Goal: Task Accomplishment & Management: Manage account settings

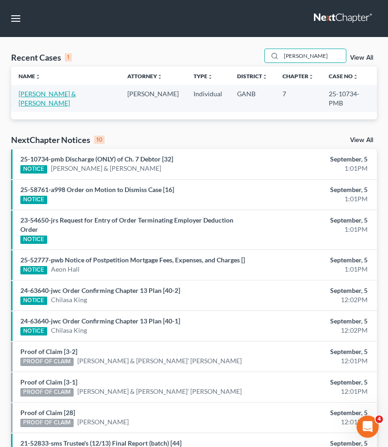
type input "[PERSON_NAME]"
click at [76, 93] on link "[PERSON_NAME] & [PERSON_NAME]" at bounding box center [46, 98] width 57 height 17
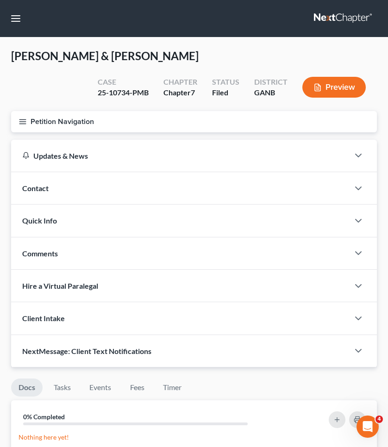
click at [72, 117] on button "Petition Navigation" at bounding box center [193, 121] width 365 height 21
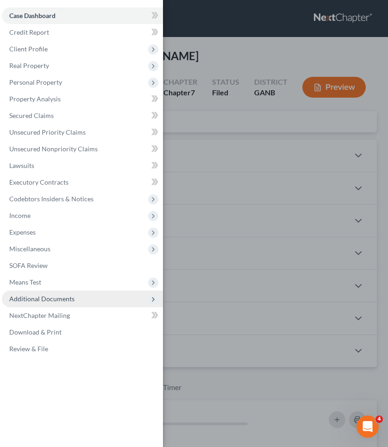
click at [72, 300] on span "Additional Documents" at bounding box center [41, 299] width 65 height 8
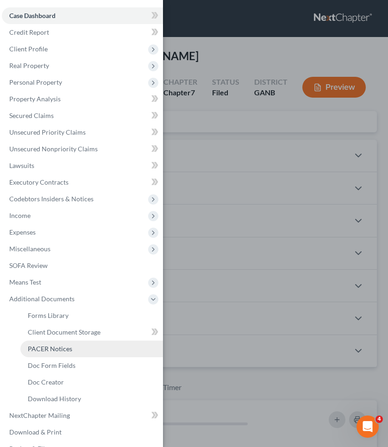
click at [69, 351] on span "PACER Notices" at bounding box center [50, 349] width 44 height 8
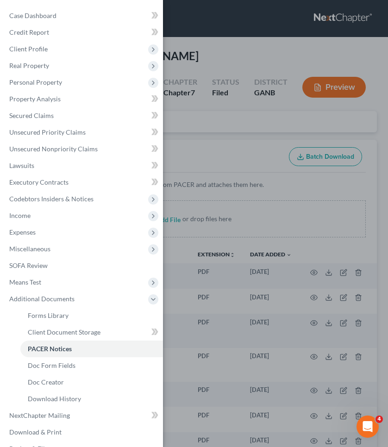
click at [215, 129] on div "Case Dashboard Payments Invoices Payments Payments Credit Report Client Profile" at bounding box center [194, 223] width 388 height 447
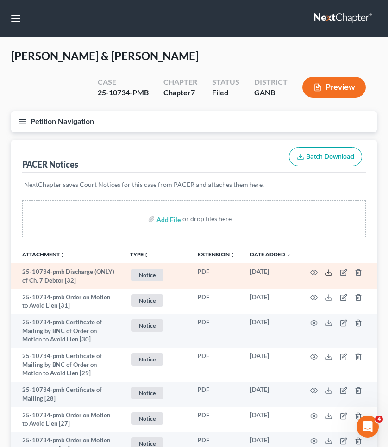
click at [329, 273] on polyline at bounding box center [328, 271] width 3 height 1
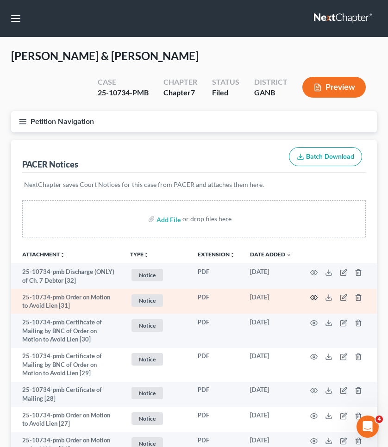
click at [314, 298] on circle "button" at bounding box center [314, 297] width 2 height 2
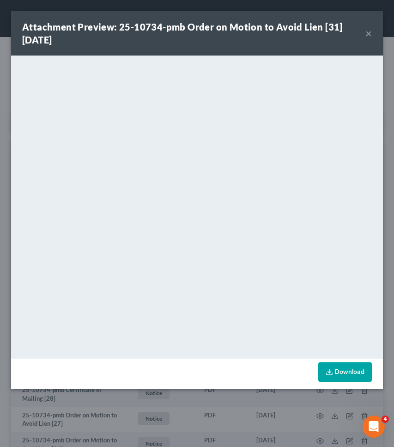
click at [368, 32] on button "×" at bounding box center [369, 33] width 6 height 11
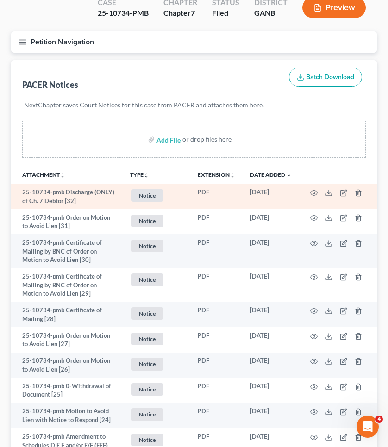
scroll to position [82, 0]
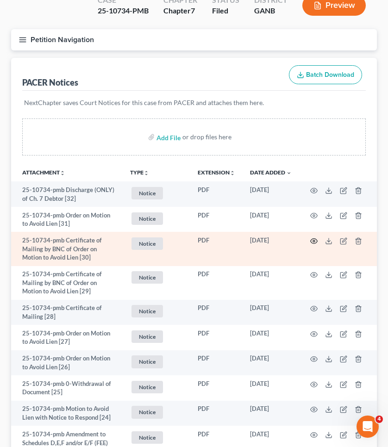
click at [314, 240] on circle "button" at bounding box center [314, 241] width 2 height 2
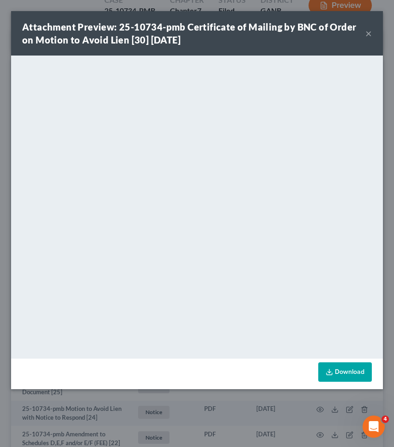
click at [369, 33] on button "×" at bounding box center [369, 33] width 6 height 11
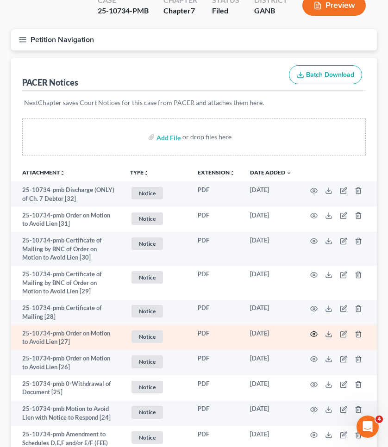
click at [314, 330] on icon "button" at bounding box center [313, 333] width 7 height 7
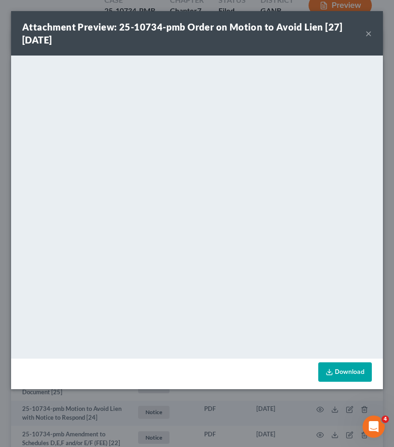
click at [369, 35] on button "×" at bounding box center [369, 33] width 6 height 11
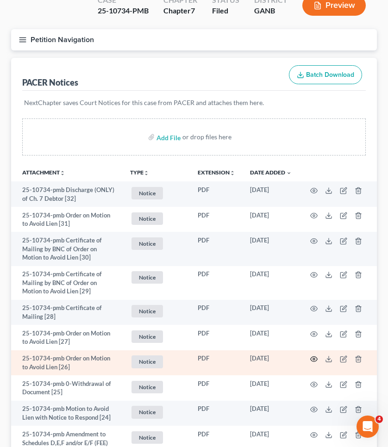
click at [315, 355] on icon "button" at bounding box center [313, 358] width 7 height 7
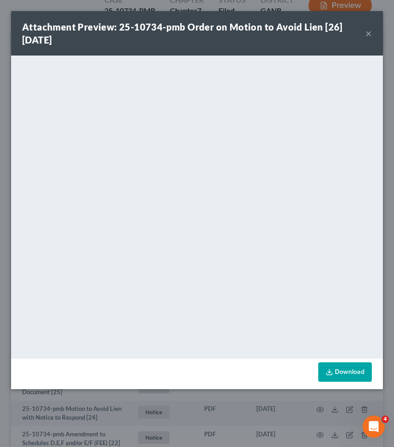
click at [368, 32] on button "×" at bounding box center [369, 33] width 6 height 11
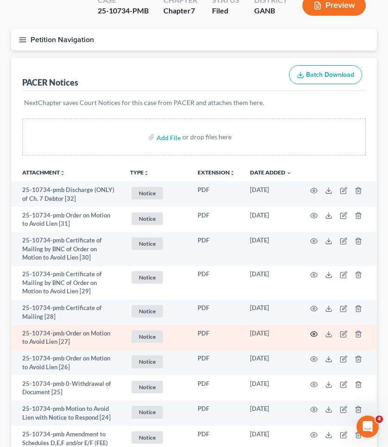
click at [314, 330] on icon "button" at bounding box center [313, 333] width 7 height 7
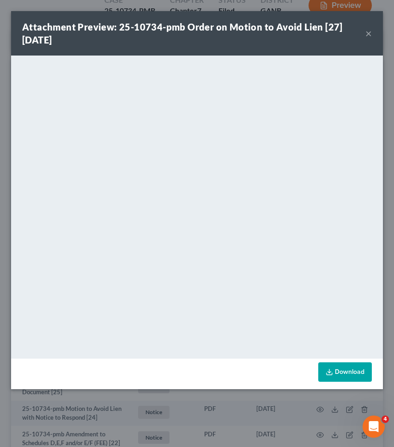
click at [367, 35] on button "×" at bounding box center [369, 33] width 6 height 11
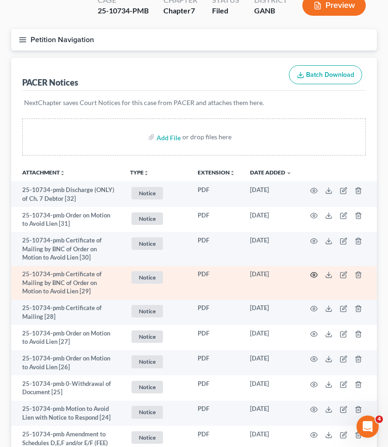
click at [315, 272] on icon "button" at bounding box center [313, 274] width 7 height 7
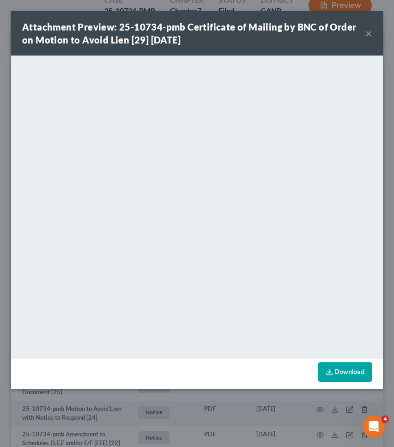
click at [368, 34] on button "×" at bounding box center [369, 33] width 6 height 11
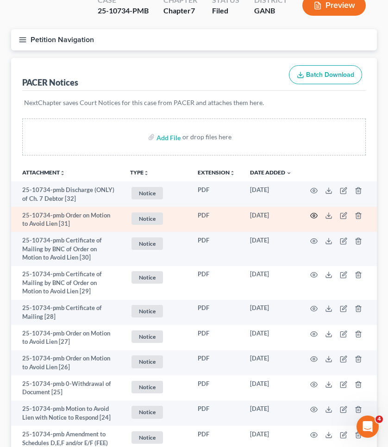
click at [314, 213] on icon "button" at bounding box center [313, 215] width 7 height 7
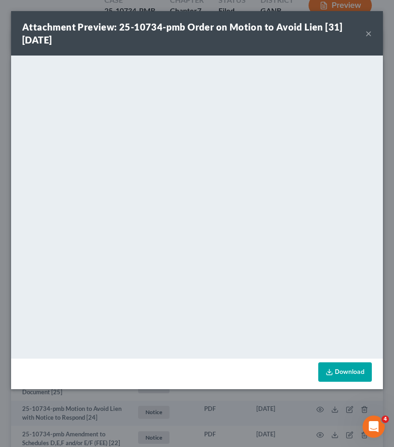
click at [369, 32] on button "×" at bounding box center [369, 33] width 6 height 11
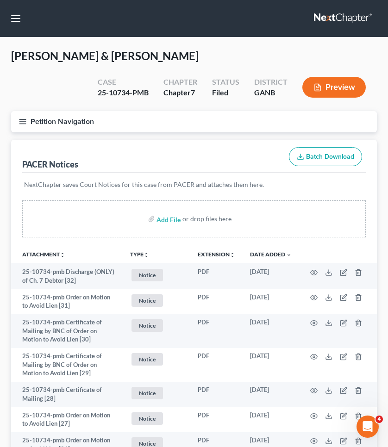
scroll to position [0, 0]
click at [17, 18] on button "button" at bounding box center [15, 18] width 17 height 17
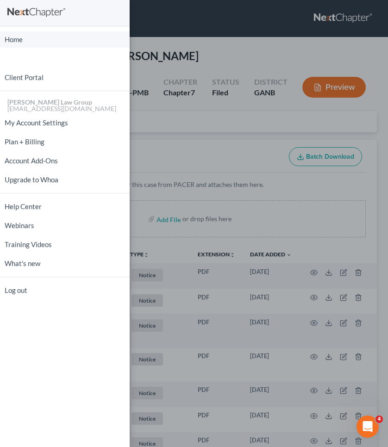
click at [14, 39] on link "Home" at bounding box center [64, 39] width 129 height 16
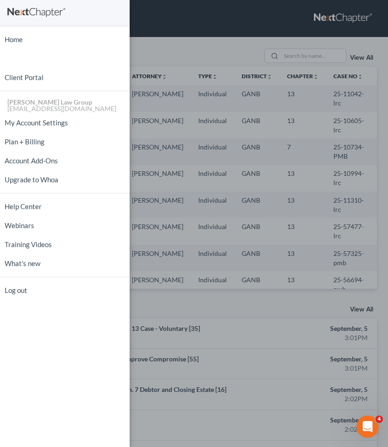
click at [292, 59] on div "Home New Case Client Portal [PERSON_NAME] Law Group [EMAIL_ADDRESS][DOMAIN_NAME…" at bounding box center [194, 223] width 388 height 447
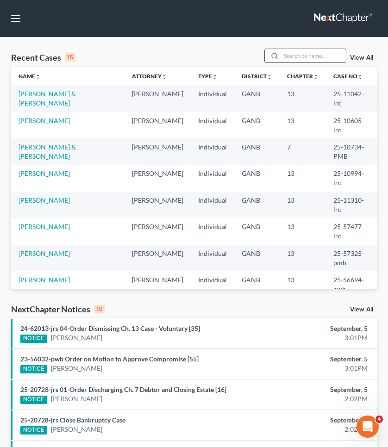
click at [297, 57] on input "search" at bounding box center [313, 55] width 65 height 13
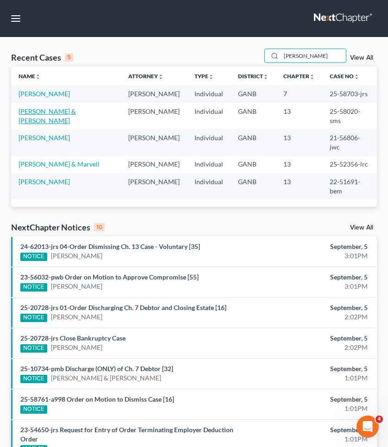
type input "[PERSON_NAME]"
click at [76, 111] on link "[PERSON_NAME] & [PERSON_NAME]" at bounding box center [46, 115] width 57 height 17
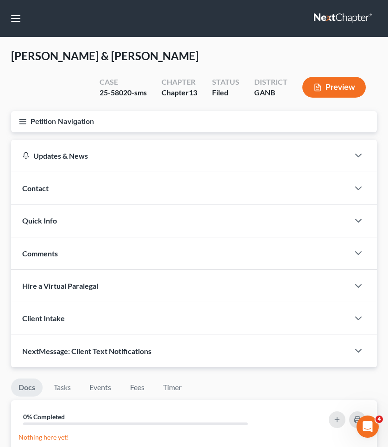
click at [56, 120] on button "Petition Navigation" at bounding box center [193, 121] width 365 height 21
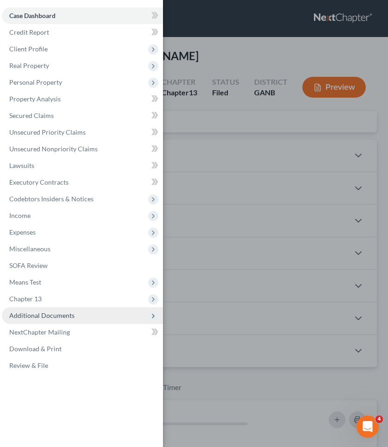
click at [56, 315] on span "Additional Documents" at bounding box center [41, 315] width 65 height 8
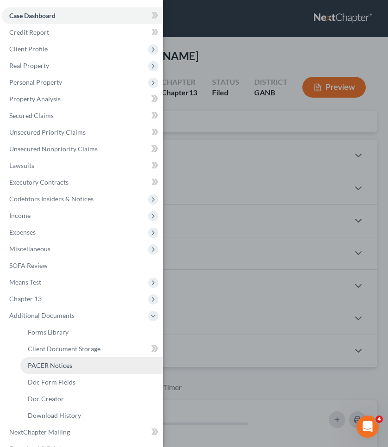
click at [57, 364] on span "PACER Notices" at bounding box center [50, 365] width 44 height 8
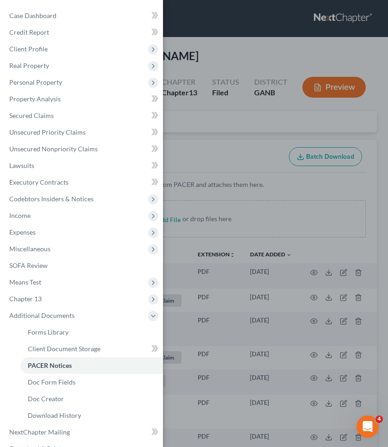
click at [244, 135] on div "Case Dashboard Payments Invoices Payments Payments Credit Report Client Profile" at bounding box center [194, 223] width 388 height 447
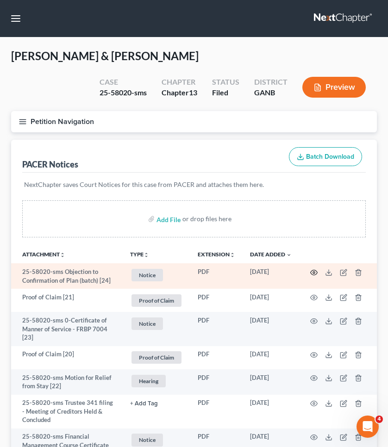
click at [311, 270] on icon "button" at bounding box center [313, 272] width 7 height 7
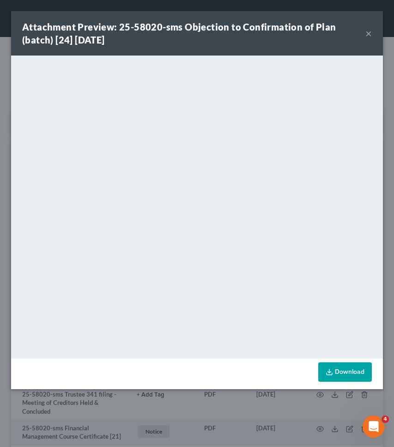
click at [368, 33] on button "×" at bounding box center [369, 33] width 6 height 11
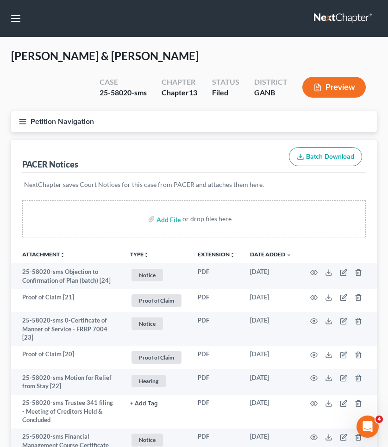
click at [127, 93] on div "25-58020-sms" at bounding box center [122, 92] width 47 height 11
copy div "58020"
click at [20, 17] on button "button" at bounding box center [15, 18] width 17 height 17
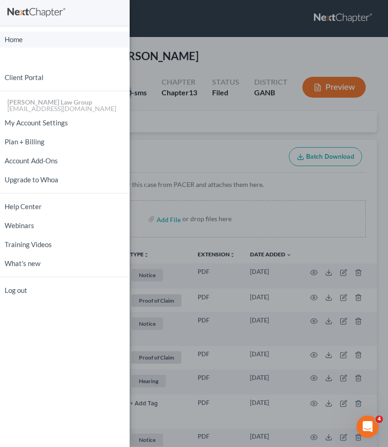
click at [33, 36] on link "Home" at bounding box center [64, 39] width 129 height 16
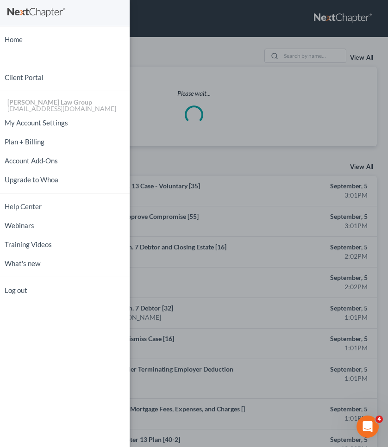
click at [297, 57] on div "Home New Case Client Portal [PERSON_NAME] Law Group [EMAIL_ADDRESS][DOMAIN_NAME…" at bounding box center [194, 223] width 388 height 447
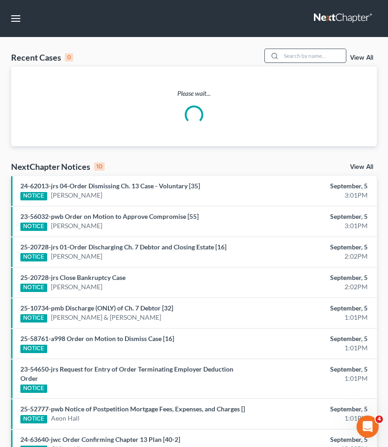
click at [306, 54] on input "search" at bounding box center [313, 55] width 65 height 13
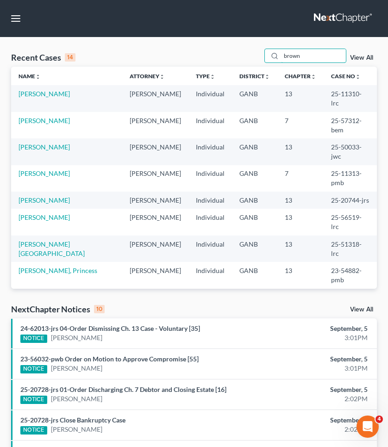
type input "brown"
click at [55, 191] on td "[PERSON_NAME]" at bounding box center [66, 199] width 111 height 17
click at [55, 196] on link "[PERSON_NAME]" at bounding box center [43, 200] width 51 height 8
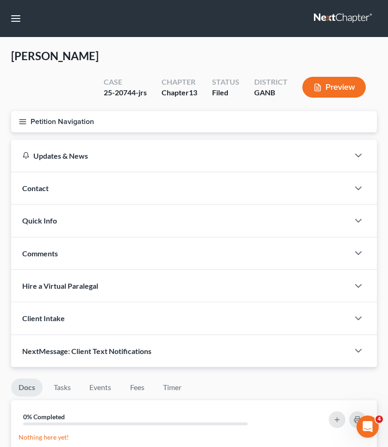
click at [45, 111] on button "Petition Navigation" at bounding box center [193, 121] width 365 height 21
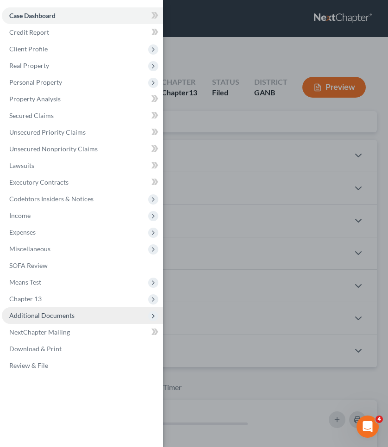
click at [48, 316] on span "Additional Documents" at bounding box center [41, 315] width 65 height 8
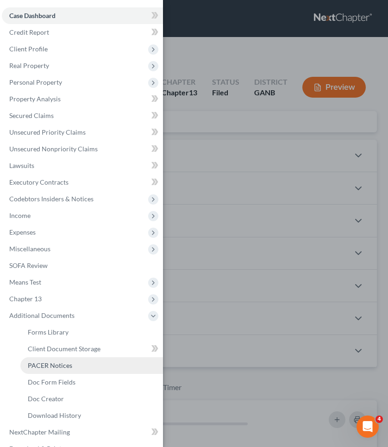
click at [55, 364] on span "PACER Notices" at bounding box center [50, 365] width 44 height 8
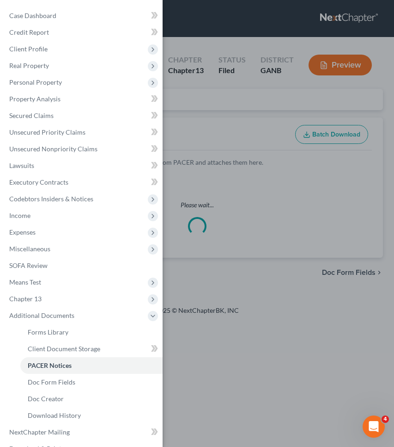
click at [234, 144] on div "Case Dashboard Payments Invoices Payments Payments Credit Report Client Profile" at bounding box center [197, 223] width 394 height 447
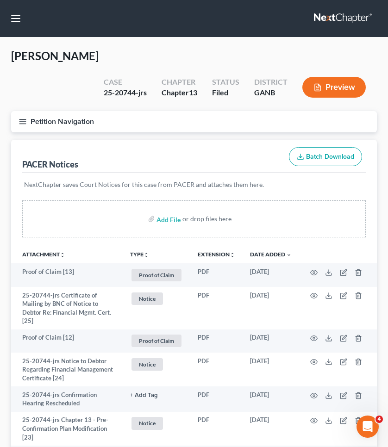
click at [69, 111] on button "Petition Navigation" at bounding box center [193, 121] width 365 height 21
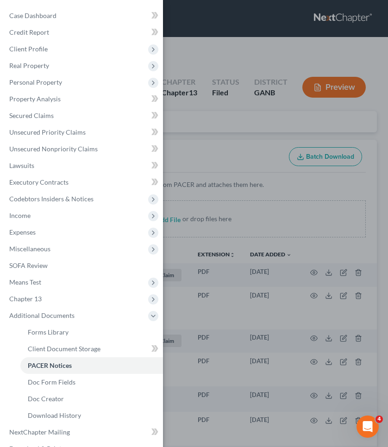
click at [280, 109] on div "Case Dashboard Payments Invoices Payments Payments Credit Report Client Profile" at bounding box center [194, 223] width 388 height 447
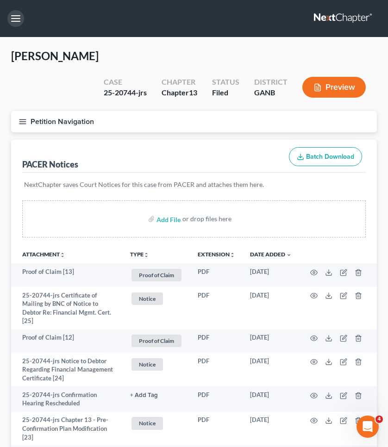
click at [15, 17] on button "button" at bounding box center [15, 18] width 17 height 17
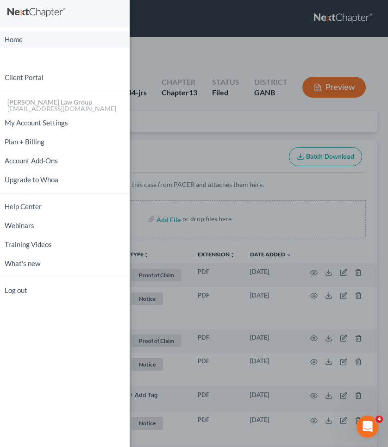
click at [14, 42] on link "Home" at bounding box center [64, 39] width 129 height 16
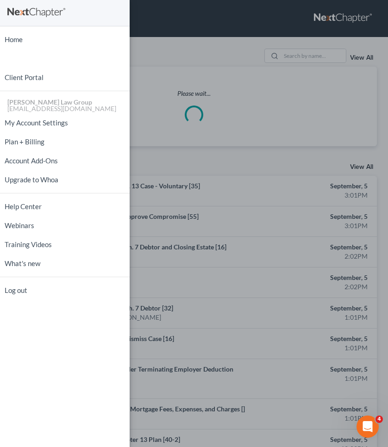
click at [307, 51] on div "Home New Case Client Portal [PERSON_NAME] Law Group [EMAIL_ADDRESS][DOMAIN_NAME…" at bounding box center [194, 223] width 388 height 447
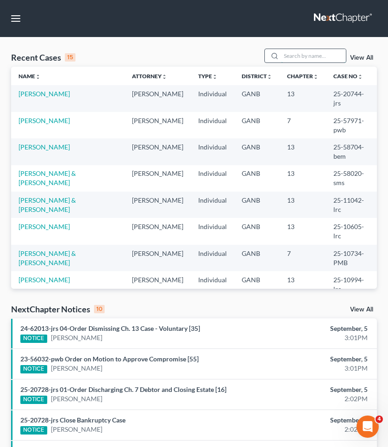
click at [306, 49] on input "search" at bounding box center [313, 55] width 65 height 13
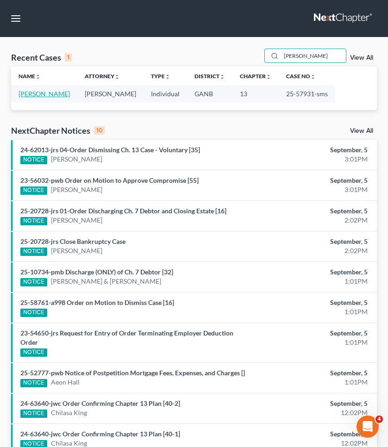
type input "[PERSON_NAME]"
click at [43, 93] on link "[PERSON_NAME]" at bounding box center [43, 94] width 51 height 8
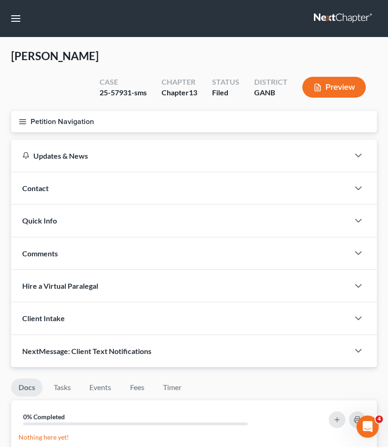
click at [81, 118] on button "Petition Navigation" at bounding box center [193, 121] width 365 height 21
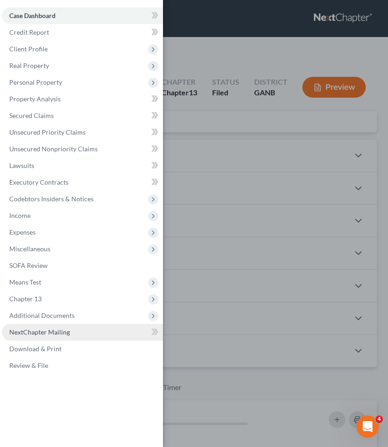
click at [55, 327] on link "NextChapter Mailing" at bounding box center [82, 332] width 161 height 17
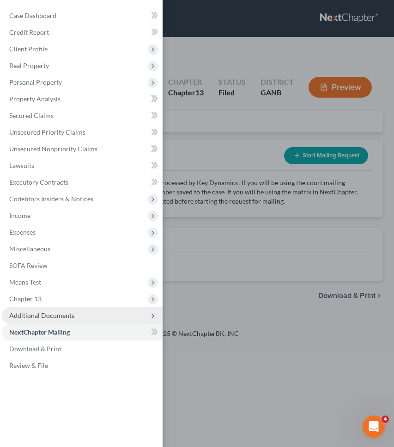
click at [50, 317] on span "Additional Documents" at bounding box center [41, 315] width 65 height 8
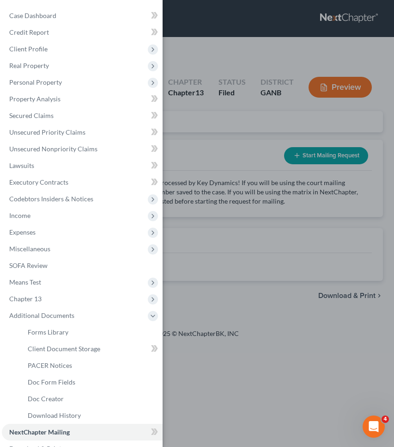
click at [203, 79] on div "Case Dashboard Payments Invoices Payments Payments Credit Report Client Profile" at bounding box center [197, 223] width 394 height 447
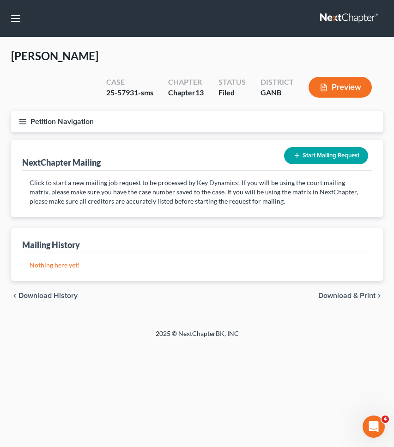
click at [74, 111] on button "Petition Navigation" at bounding box center [197, 121] width 372 height 21
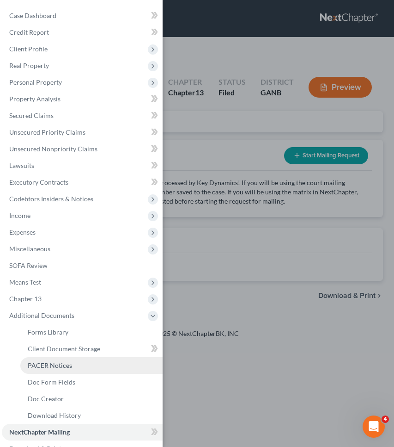
click at [71, 364] on link "PACER Notices" at bounding box center [91, 365] width 142 height 17
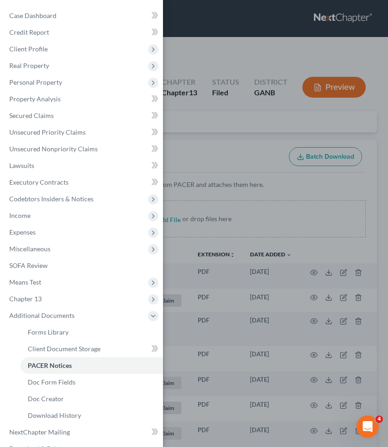
click at [186, 133] on div "Case Dashboard Payments Invoices Payments Payments Credit Report Client Profile" at bounding box center [194, 223] width 388 height 447
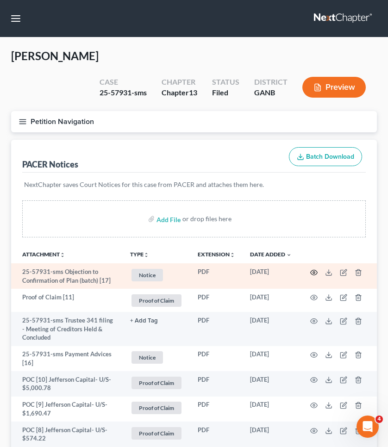
click at [314, 269] on icon "button" at bounding box center [313, 272] width 7 height 7
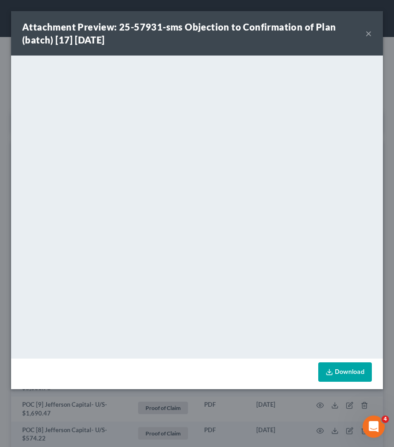
click at [368, 34] on button "×" at bounding box center [369, 33] width 6 height 11
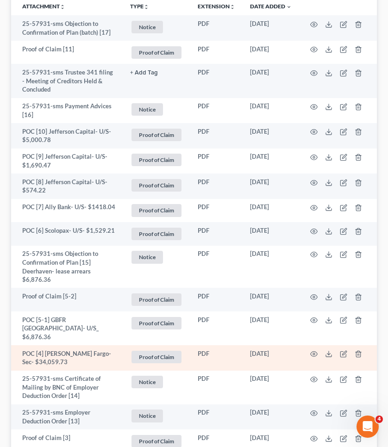
scroll to position [252, 0]
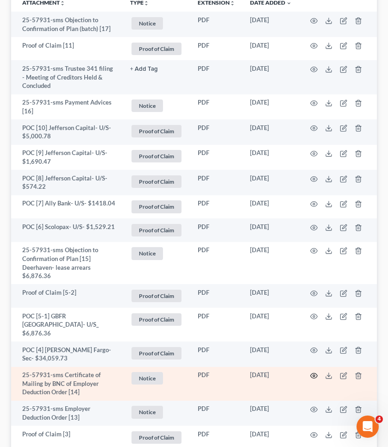
click at [315, 373] on icon "button" at bounding box center [313, 375] width 7 height 5
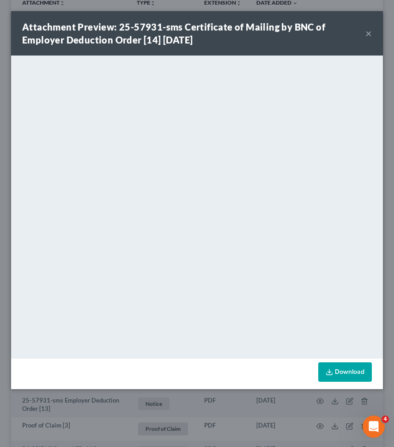
click at [369, 37] on button "×" at bounding box center [369, 33] width 6 height 11
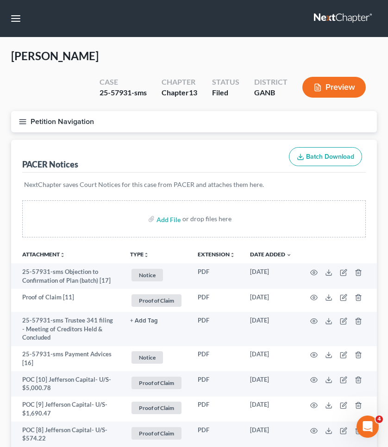
scroll to position [1, 0]
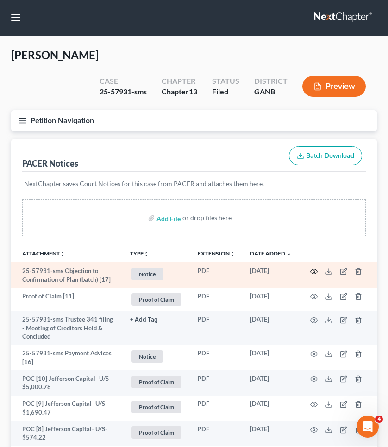
click at [312, 272] on icon "button" at bounding box center [313, 271] width 7 height 7
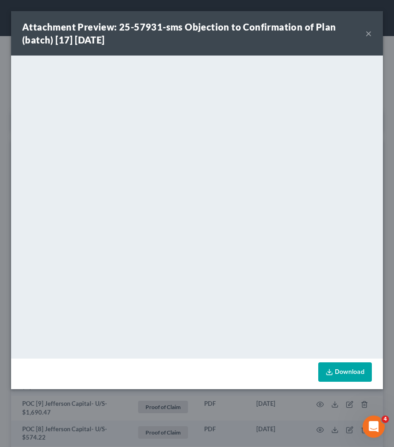
click at [372, 37] on div "Attachment Preview: 25-57931-sms Objection to Confirmation of Plan (batch) [17]…" at bounding box center [197, 33] width 372 height 44
click at [369, 35] on button "×" at bounding box center [369, 33] width 6 height 11
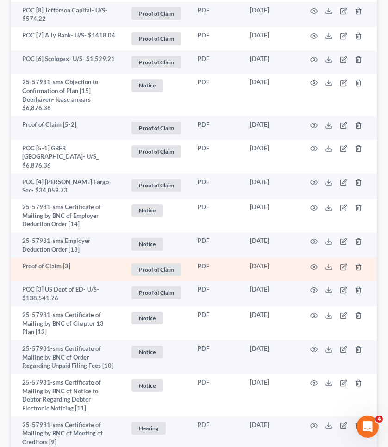
scroll to position [421, 0]
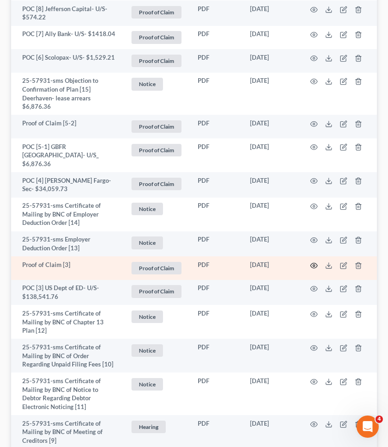
click at [314, 262] on icon "button" at bounding box center [313, 265] width 7 height 7
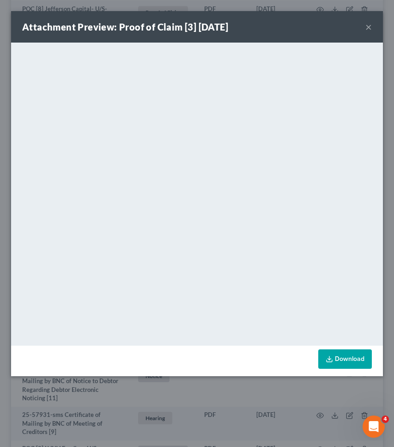
click at [370, 28] on button "×" at bounding box center [369, 26] width 6 height 11
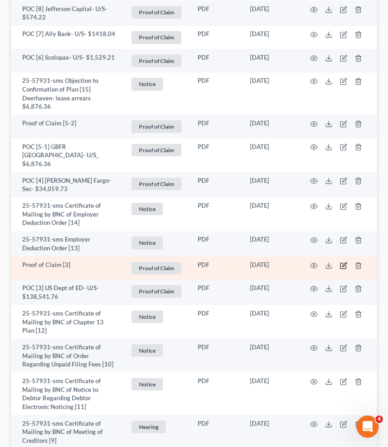
click at [344, 262] on icon "button" at bounding box center [342, 265] width 7 height 7
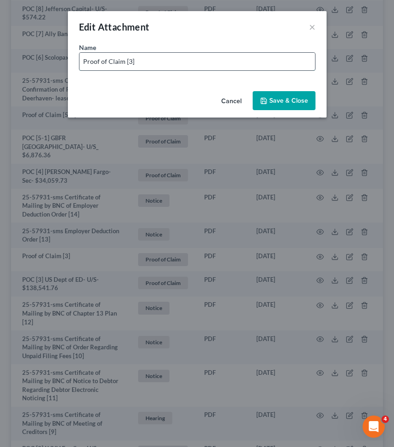
click at [245, 60] on input "Proof of Claim [3]" at bounding box center [198, 62] width 236 height 18
drag, startPoint x: 123, startPoint y: 62, endPoint x: 19, endPoint y: 61, distance: 104.5
click at [19, 61] on div "Edit Attachment × Name * Proof of Claim [3] US Dept of Ed- U/S- $138,541.76 Can…" at bounding box center [197, 223] width 394 height 447
type input "POC [3] US Dept of Ed- U/S- $138,541.76"
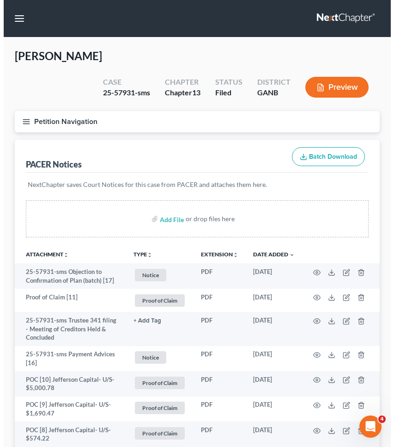
scroll to position [0, 0]
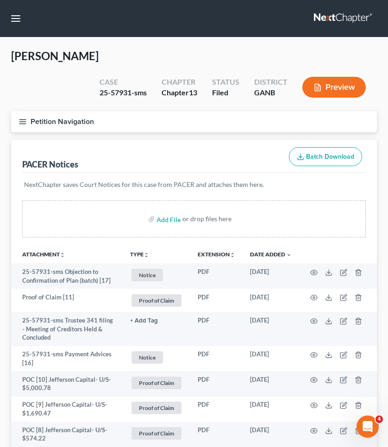
click at [66, 118] on button "Petition Navigation" at bounding box center [193, 121] width 365 height 21
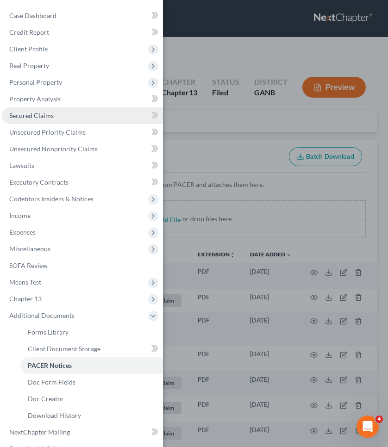
click at [50, 120] on link "Secured Claims" at bounding box center [82, 115] width 161 height 17
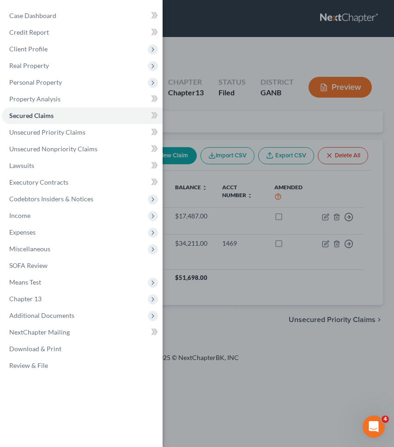
click at [214, 100] on div "Case Dashboard Payments Invoices Payments Payments Credit Report Client Profile" at bounding box center [197, 223] width 394 height 447
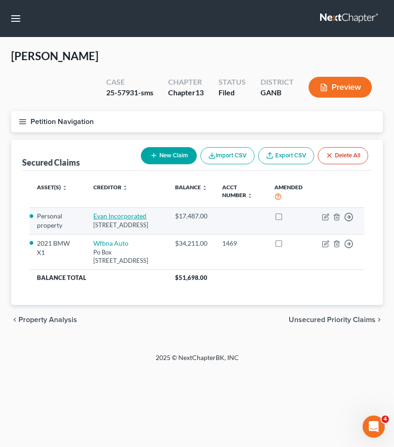
click at [138, 212] on link "Evan Incorporated" at bounding box center [119, 216] width 53 height 8
select select "10"
select select "3"
select select "0"
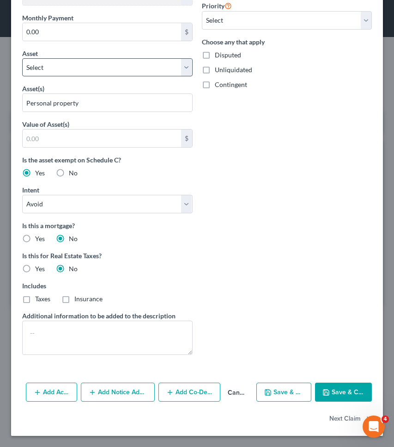
scroll to position [330, 0]
click at [325, 397] on button "Save & Close" at bounding box center [343, 391] width 57 height 19
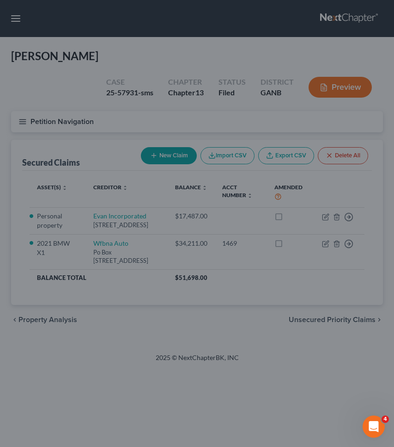
scroll to position [228, 0]
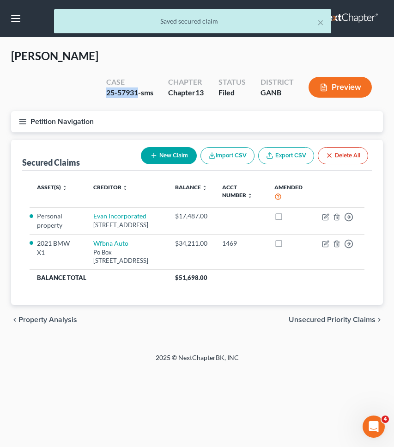
drag, startPoint x: 105, startPoint y: 72, endPoint x: 138, endPoint y: 70, distance: 32.5
click at [138, 87] on div "25-57931-sms" at bounding box center [129, 92] width 47 height 11
copy div "25-57931"
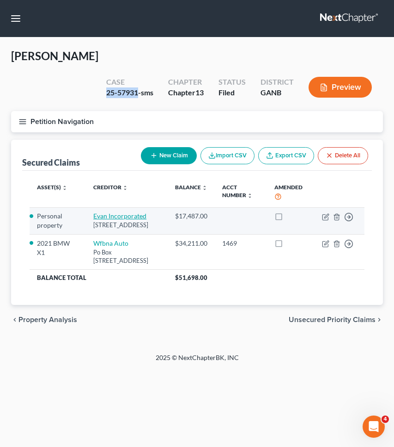
click at [119, 212] on link "Evan Incorporated" at bounding box center [119, 216] width 53 height 8
select select "10"
select select "3"
select select "0"
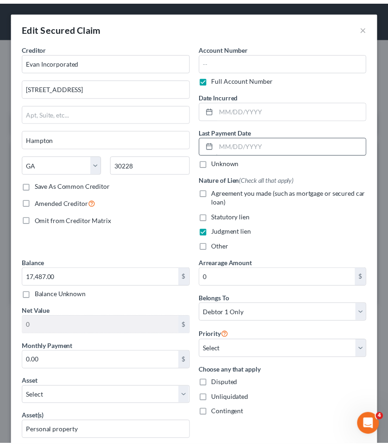
scroll to position [0, 0]
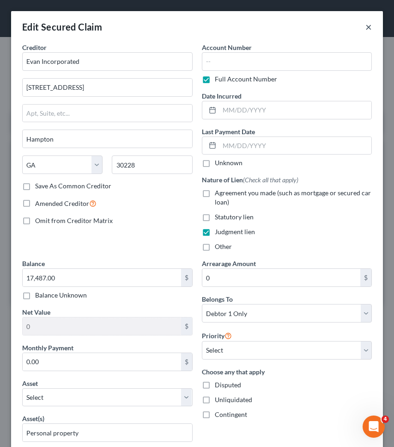
click at [366, 25] on button "×" at bounding box center [369, 26] width 6 height 11
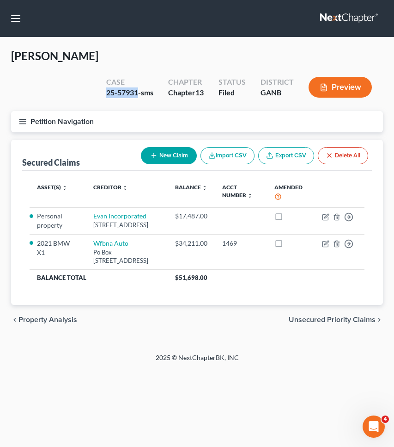
click at [59, 111] on button "Petition Navigation" at bounding box center [197, 121] width 372 height 21
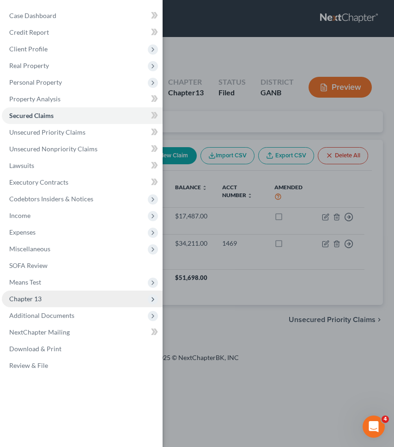
click at [72, 298] on span "Chapter 13" at bounding box center [82, 298] width 161 height 17
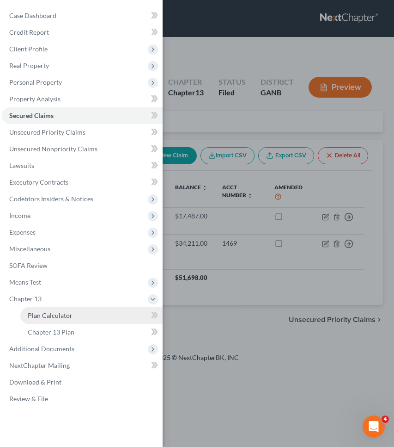
click at [70, 315] on span "Plan Calculator" at bounding box center [50, 315] width 45 height 8
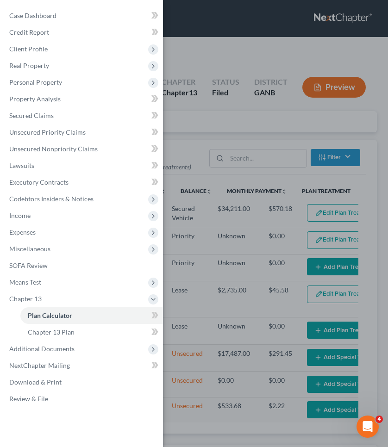
click at [202, 187] on div "Case Dashboard Payments Invoices Payments Payments Credit Report Client Profile" at bounding box center [194, 223] width 388 height 447
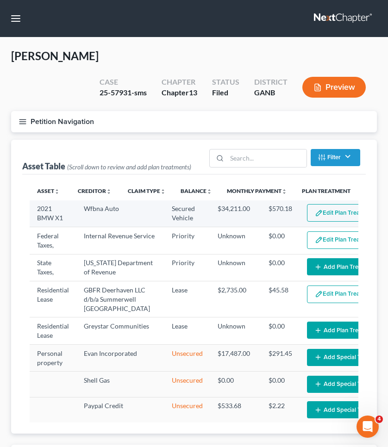
select select "59"
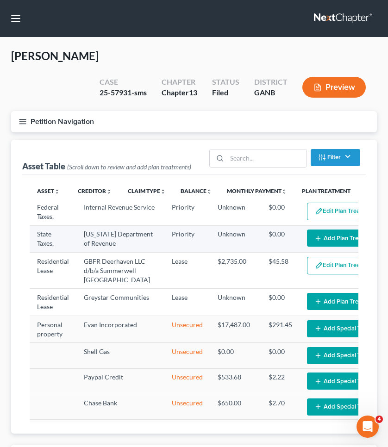
scroll to position [33, 0]
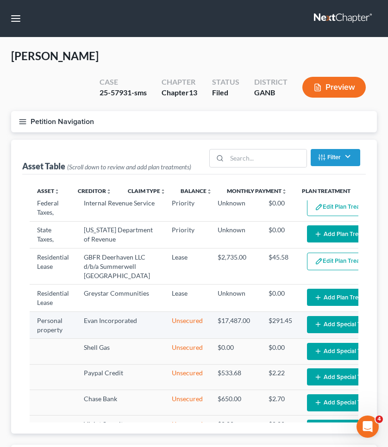
click at [325, 333] on button "Add Special Treatment" at bounding box center [349, 324] width 85 height 17
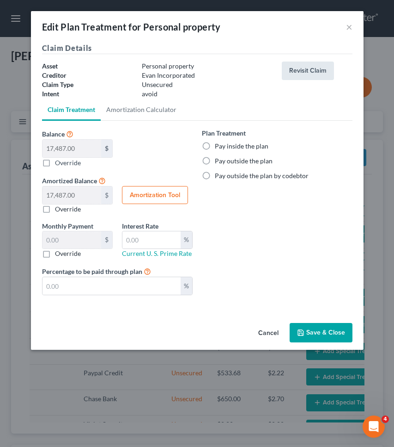
click at [302, 74] on button "Revisit Claim" at bounding box center [308, 71] width 52 height 18
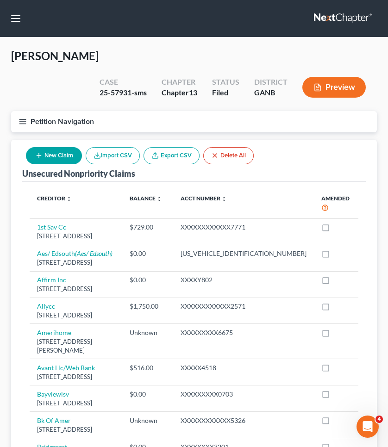
click at [57, 119] on button "Petition Navigation" at bounding box center [193, 121] width 365 height 21
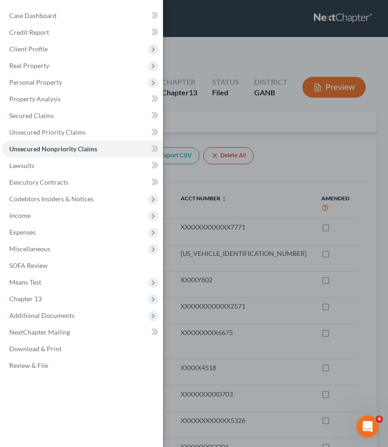
click at [57, 119] on link "Secured Claims" at bounding box center [82, 115] width 161 height 17
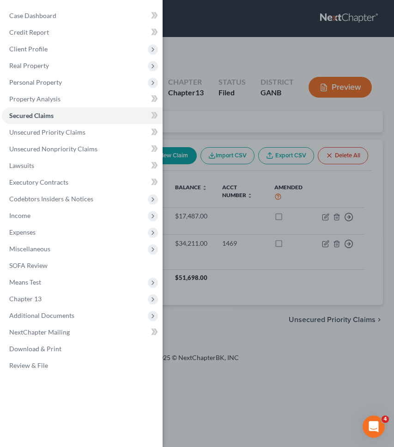
click at [213, 113] on div "Case Dashboard Payments Invoices Payments Payments Credit Report Client Profile" at bounding box center [197, 223] width 394 height 447
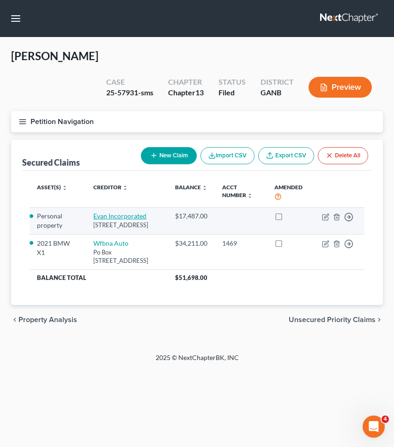
click at [105, 212] on link "Evan Incorporated" at bounding box center [119, 216] width 53 height 8
select select "10"
select select "0"
select select "3"
select select "0"
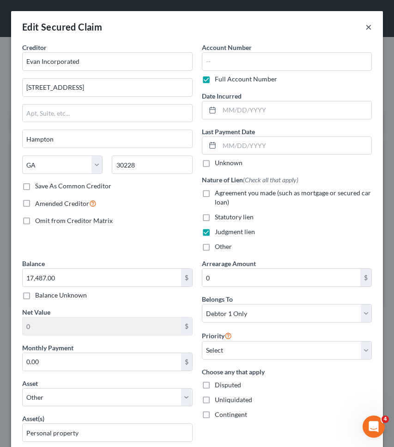
click at [366, 25] on button "×" at bounding box center [369, 26] width 6 height 11
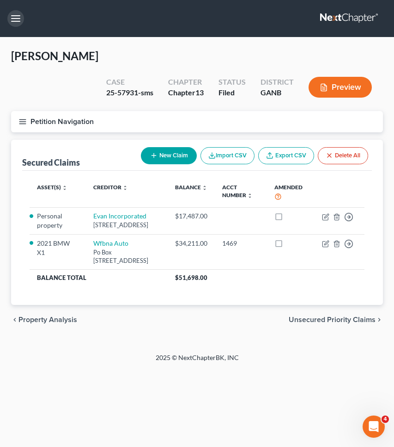
click at [12, 20] on button "button" at bounding box center [15, 18] width 17 height 17
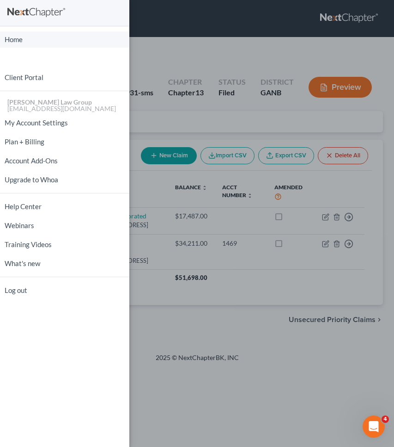
click at [23, 39] on link "Home" at bounding box center [64, 39] width 129 height 16
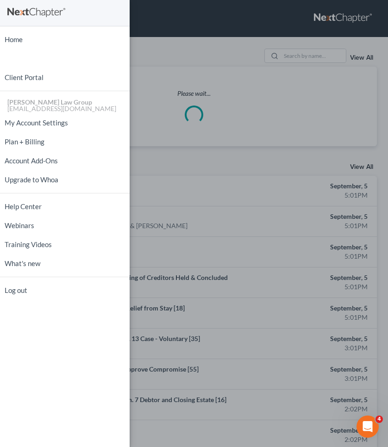
click at [302, 54] on div "Home New Case Client Portal [PERSON_NAME] Law Group [EMAIL_ADDRESS][DOMAIN_NAME…" at bounding box center [194, 223] width 388 height 447
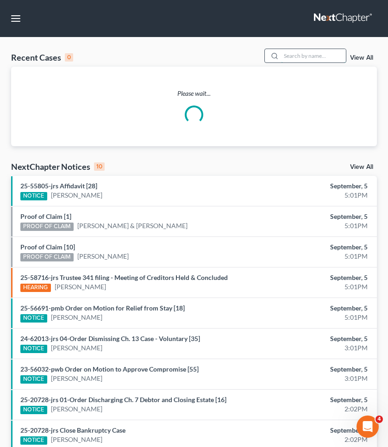
click at [302, 54] on input "search" at bounding box center [313, 55] width 65 height 13
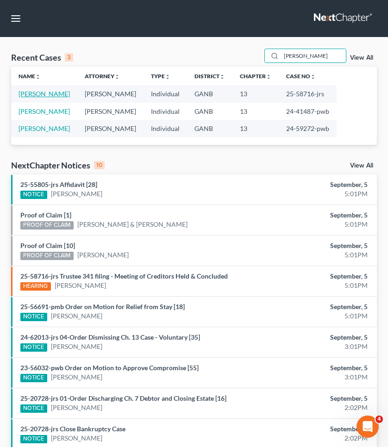
type input "[PERSON_NAME]"
click at [46, 97] on link "[PERSON_NAME]" at bounding box center [43, 94] width 51 height 8
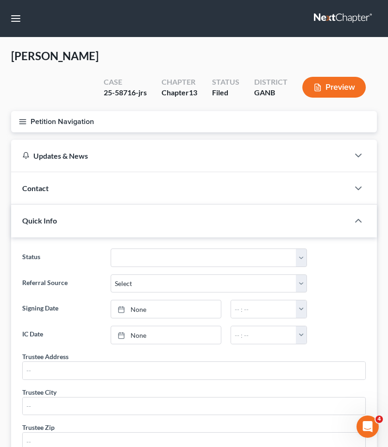
click at [44, 111] on button "Petition Navigation" at bounding box center [193, 121] width 365 height 21
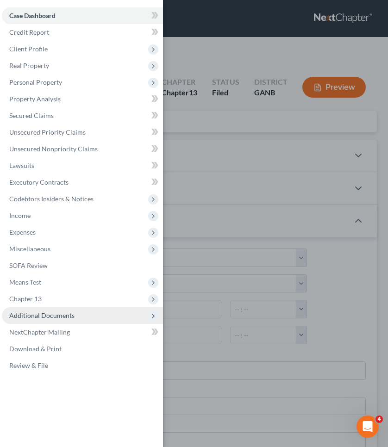
click at [30, 311] on span "Additional Documents" at bounding box center [82, 315] width 161 height 17
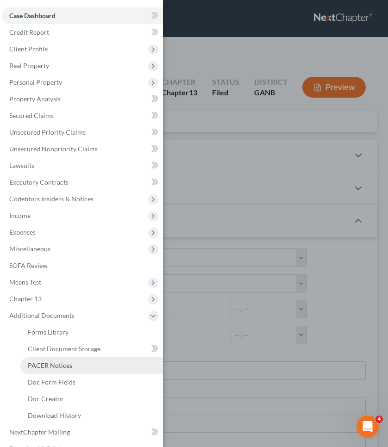
click at [43, 362] on span "PACER Notices" at bounding box center [50, 365] width 44 height 8
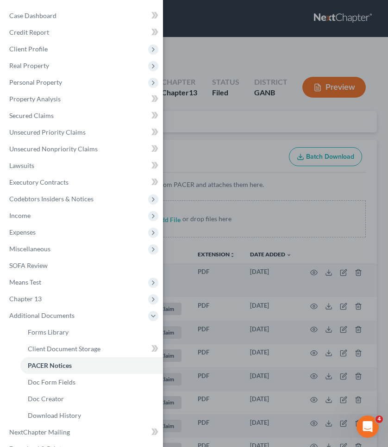
click at [184, 135] on div "Case Dashboard Payments Invoices Payments Payments Credit Report Client Profile" at bounding box center [194, 223] width 388 height 447
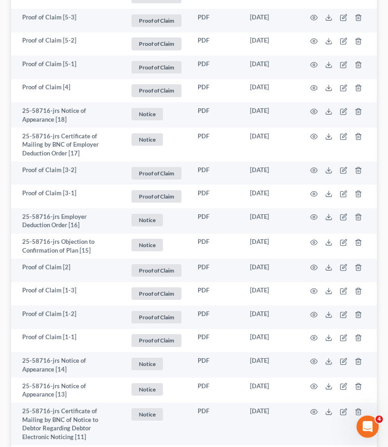
scroll to position [364, 0]
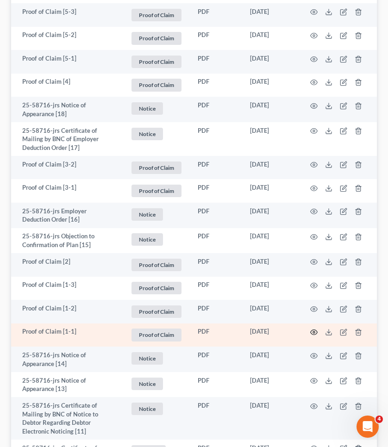
click at [314, 328] on icon "button" at bounding box center [313, 331] width 7 height 7
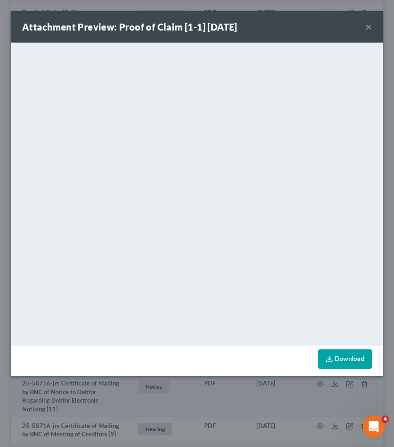
click at [368, 26] on button "×" at bounding box center [369, 26] width 6 height 11
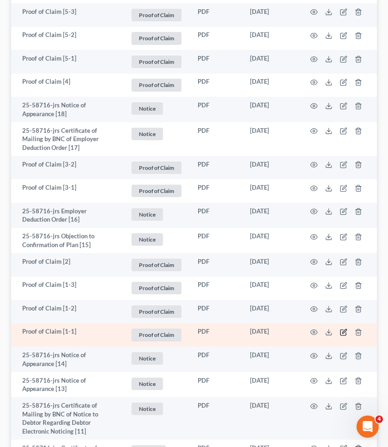
click at [343, 328] on icon "button" at bounding box center [342, 331] width 7 height 7
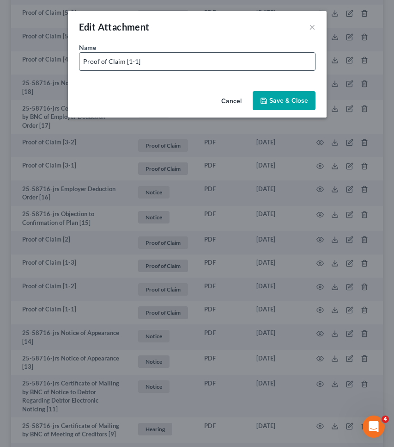
click at [263, 67] on input "Proof of Claim [1-1]" at bounding box center [198, 62] width 236 height 18
drag, startPoint x: 123, startPoint y: 64, endPoint x: 44, endPoint y: 64, distance: 79.1
click at [44, 64] on div "Edit Attachment × Name * Proof of Claim [1-1] Capital One- U/S- $7545.85 Cancel…" at bounding box center [197, 223] width 394 height 447
type input "POC [1-1] Capital One- U/S- $7545.85"
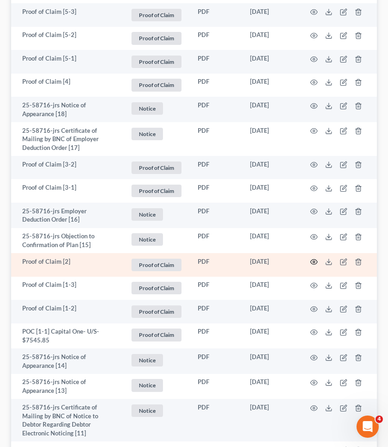
click at [315, 258] on icon "button" at bounding box center [313, 261] width 7 height 7
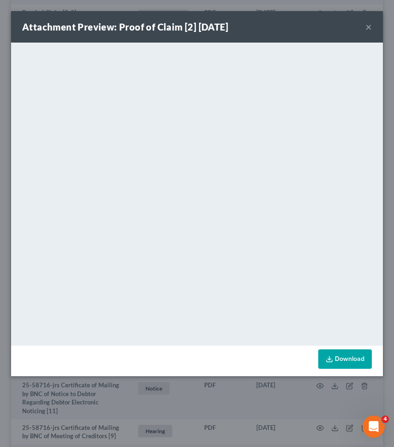
click at [367, 30] on button "×" at bounding box center [369, 26] width 6 height 11
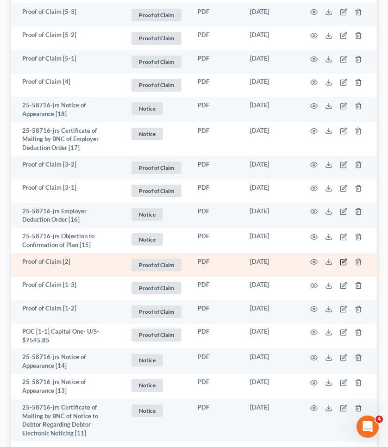
click at [343, 259] on icon "button" at bounding box center [344, 261] width 4 height 4
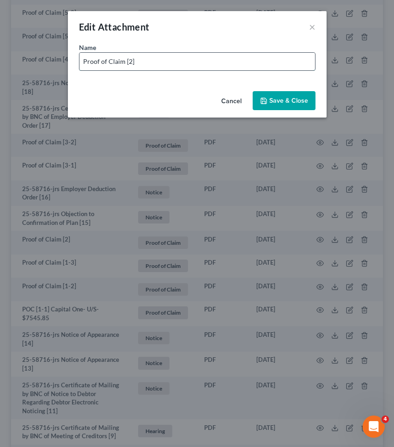
click at [298, 57] on input "Proof of Claim [2]" at bounding box center [198, 62] width 236 height 18
paste input "15,486.20"
drag, startPoint x: 123, startPoint y: 61, endPoint x: 19, endPoint y: 59, distance: 104.5
click at [19, 59] on div "Edit Attachment × Name * Proof of Claim [2] Credit Acceptance- Sec- $15,486.20 …" at bounding box center [197, 223] width 394 height 447
type input "POC [2] Credit Acceptance- Sec- $15,486.20"
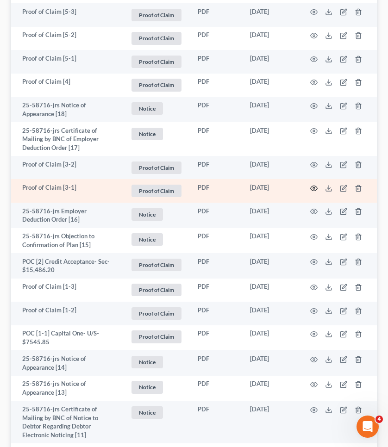
click at [315, 185] on icon "button" at bounding box center [313, 188] width 7 height 7
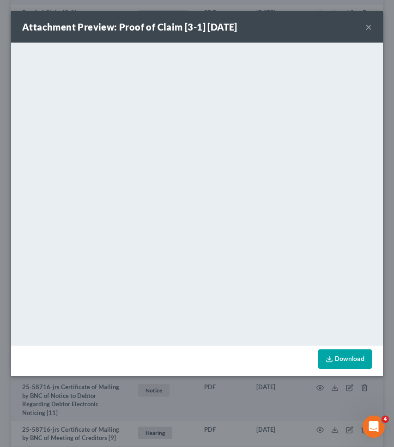
click at [368, 27] on button "×" at bounding box center [369, 26] width 6 height 11
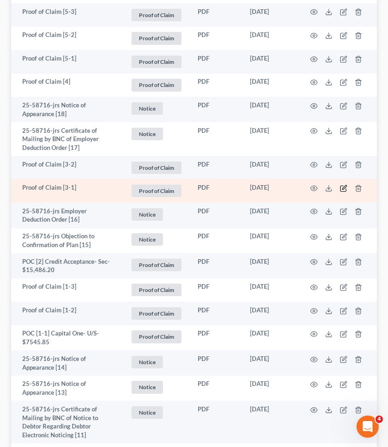
click at [345, 185] on icon "button" at bounding box center [342, 188] width 7 height 7
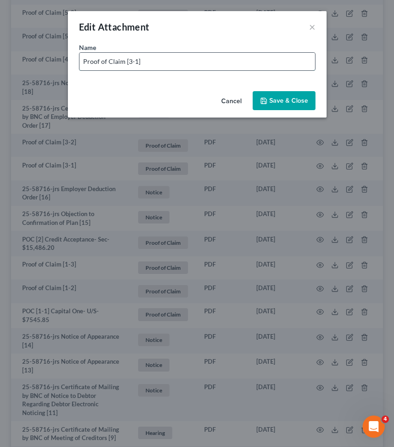
click at [279, 61] on input "Proof of Claim [3-1]" at bounding box center [198, 62] width 236 height 18
drag, startPoint x: 123, startPoint y: 61, endPoint x: 43, endPoint y: 62, distance: 80.0
click at [43, 62] on div "Edit Attachment × Name * Proof of Claim [3-1] Dept of Ed- U/S- $249,246.40 Canc…" at bounding box center [197, 223] width 394 height 447
type input "POC [3-1] Dept of Ed- U/S- $249,246.40"
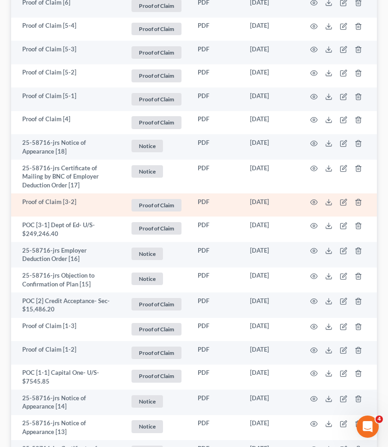
scroll to position [326, 0]
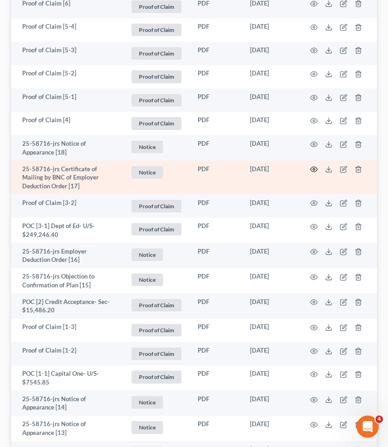
click at [313, 166] on icon "button" at bounding box center [313, 169] width 7 height 7
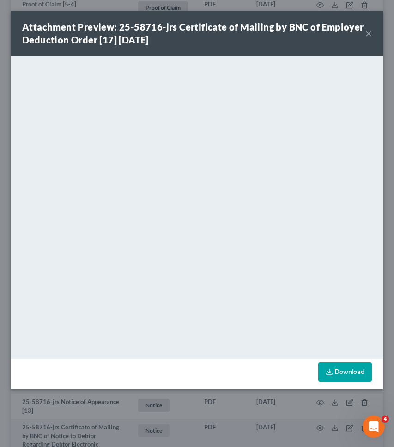
click at [370, 31] on button "×" at bounding box center [369, 33] width 6 height 11
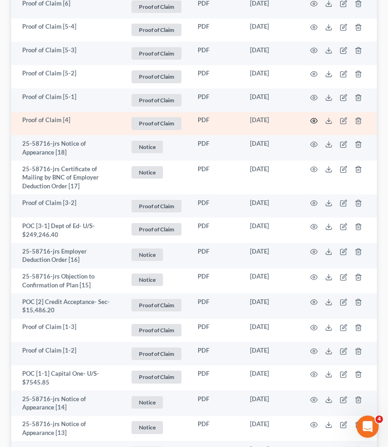
click at [315, 117] on icon "button" at bounding box center [313, 120] width 7 height 7
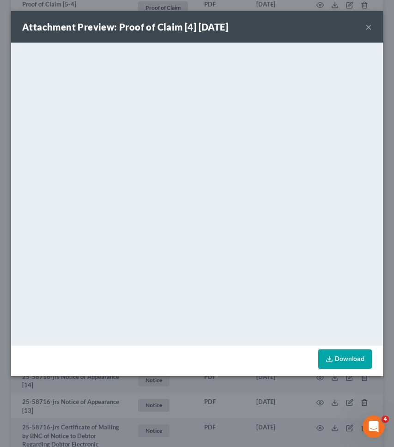
click at [369, 26] on button "×" at bounding box center [369, 26] width 6 height 11
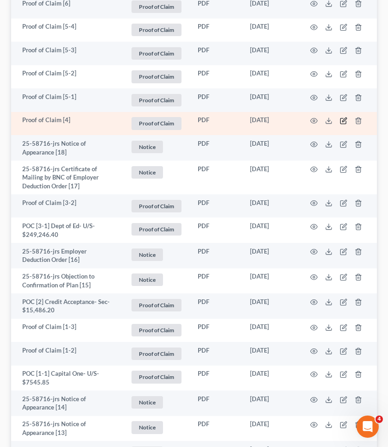
click at [345, 117] on icon "button" at bounding box center [342, 120] width 7 height 7
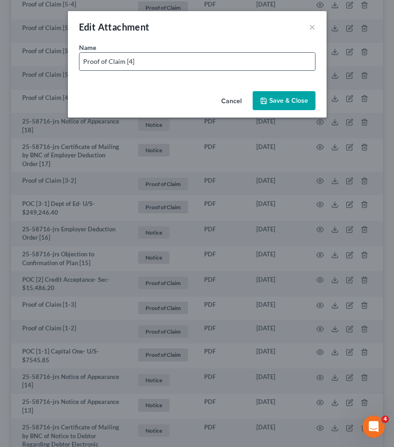
click at [279, 64] on input "Proof of Claim [4]" at bounding box center [198, 62] width 236 height 18
drag, startPoint x: 124, startPoint y: 62, endPoint x: 11, endPoint y: 62, distance: 112.8
click at [11, 62] on div "Edit Attachment × Name * Proof of Claim [4]Magnolia Walk HOA- Sec- $8,196.88 Ca…" at bounding box center [197, 223] width 394 height 447
type input "POC [4]Magnolia Walk HOA- Sec- $8,196.88"
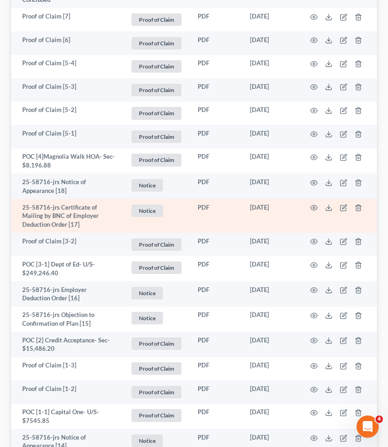
scroll to position [284, 0]
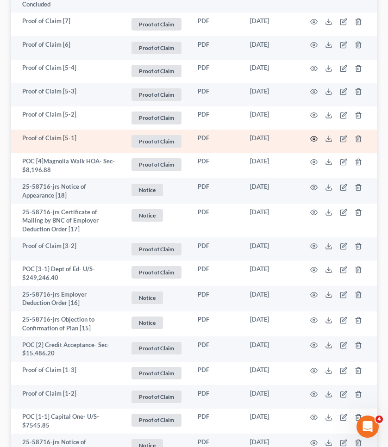
click at [315, 135] on icon "button" at bounding box center [313, 138] width 7 height 7
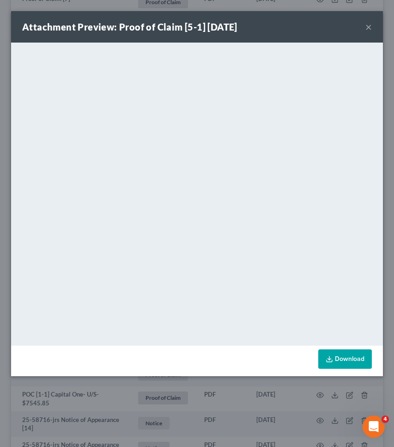
click at [370, 29] on button "×" at bounding box center [369, 26] width 6 height 11
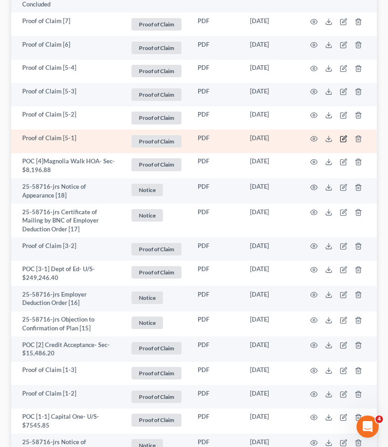
click at [345, 135] on icon "button" at bounding box center [344, 137] width 4 height 4
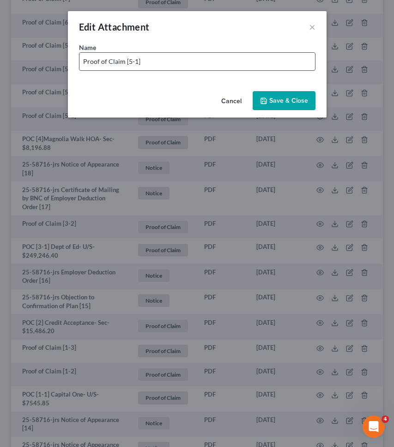
click at [274, 66] on input "Proof of Claim [5-1]" at bounding box center [198, 62] width 236 height 18
drag, startPoint x: 123, startPoint y: 63, endPoint x: 49, endPoint y: 67, distance: 73.2
click at [49, 67] on div "Edit Attachment × Name * Proof of Claim [5-1]Bridgecrest- U/S- $10,496.24 Cance…" at bounding box center [197, 223] width 394 height 447
click at [121, 63] on input "Proof of Claim [5-1]Bridgecrest- U/S- $10,496.24" at bounding box center [198, 62] width 236 height 18
drag, startPoint x: 121, startPoint y: 63, endPoint x: 62, endPoint y: 62, distance: 58.7
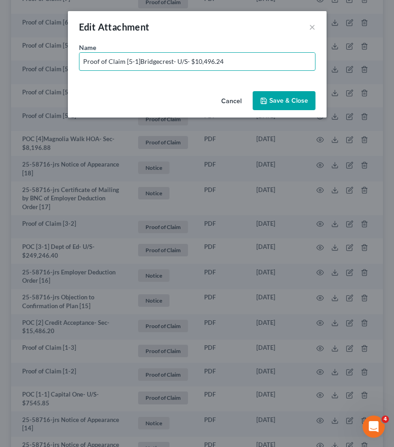
click at [62, 62] on div "Edit Attachment × Name * Proof of Claim [5-1]Bridgecrest- U/S- $10,496.24 Cance…" at bounding box center [197, 223] width 394 height 447
type input "POC [5-1]Bridgecrest- U/S- $10,496.24"
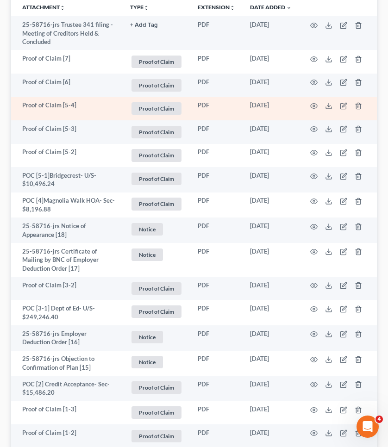
scroll to position [238, 0]
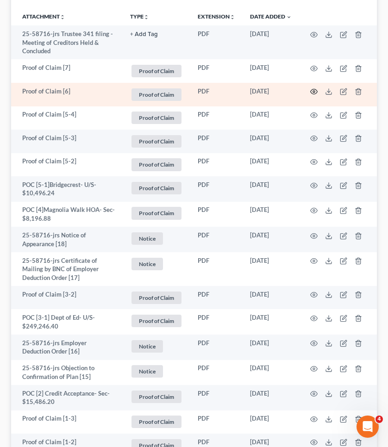
click at [312, 89] on icon "button" at bounding box center [313, 91] width 7 height 5
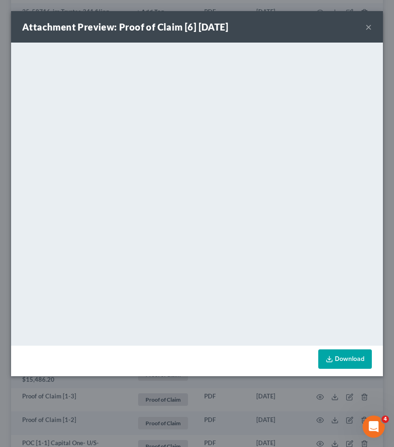
click at [368, 28] on button "×" at bounding box center [369, 26] width 6 height 11
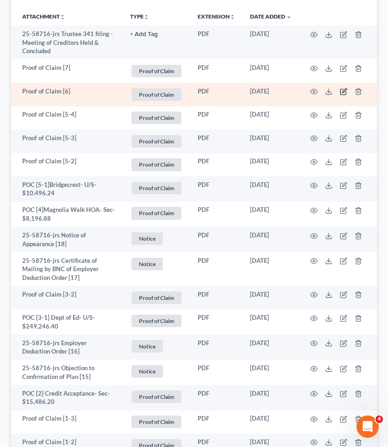
click at [346, 88] on icon "button" at bounding box center [342, 91] width 7 height 7
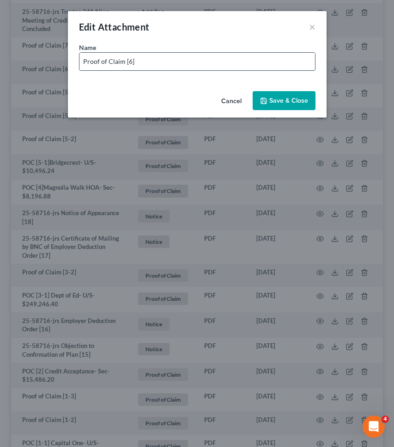
click at [271, 63] on input "Proof of Claim [6]" at bounding box center [198, 62] width 236 height 18
paste input "1,521.43"
drag, startPoint x: 121, startPoint y: 63, endPoint x: 62, endPoint y: 61, distance: 58.8
click at [62, 60] on div "Edit Attachment × Name * Proof of Claim [6] IRS- Priority- $ 21,521.43 Cancel S…" at bounding box center [197, 223] width 394 height 447
type input "POC [6] IRS- Priority- $ 21,521.43"
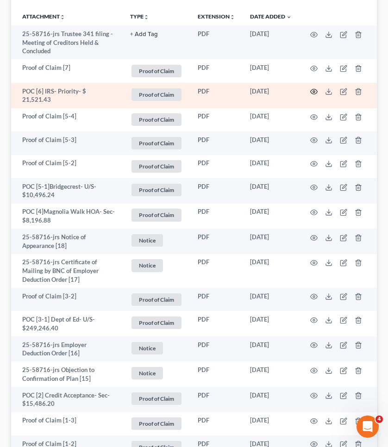
click at [313, 88] on icon "button" at bounding box center [313, 91] width 7 height 7
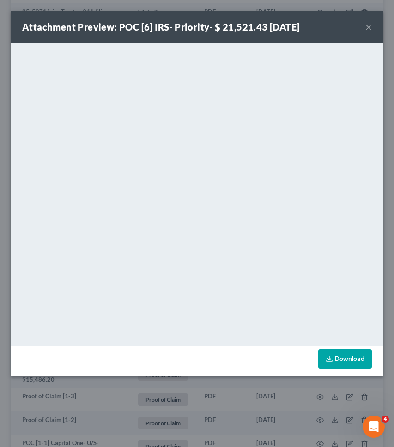
click at [368, 28] on button "×" at bounding box center [369, 26] width 6 height 11
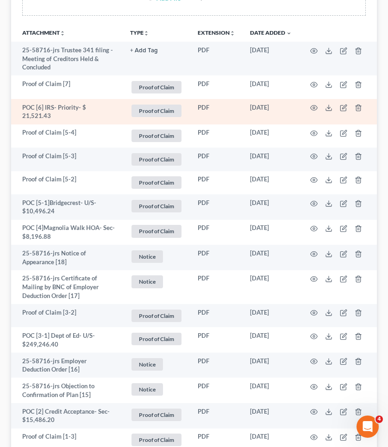
scroll to position [218, 0]
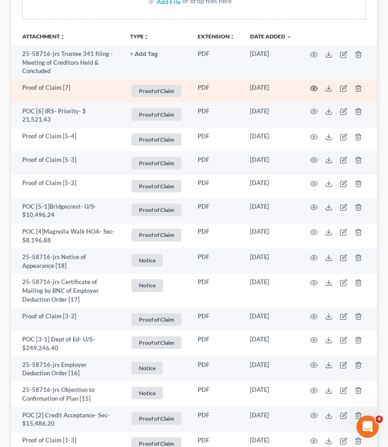
click at [313, 87] on circle "button" at bounding box center [314, 88] width 2 height 2
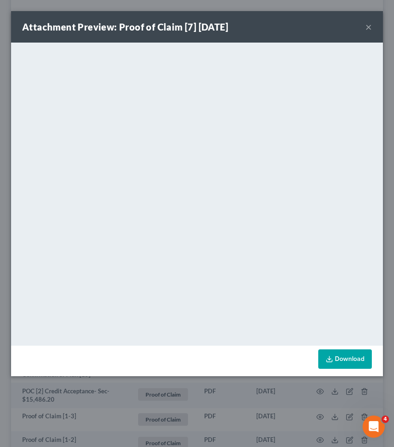
click at [367, 29] on button "×" at bounding box center [369, 26] width 6 height 11
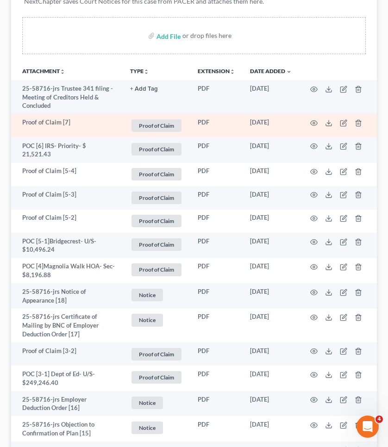
scroll to position [183, 0]
click at [340, 121] on icon "button" at bounding box center [343, 124] width 6 height 6
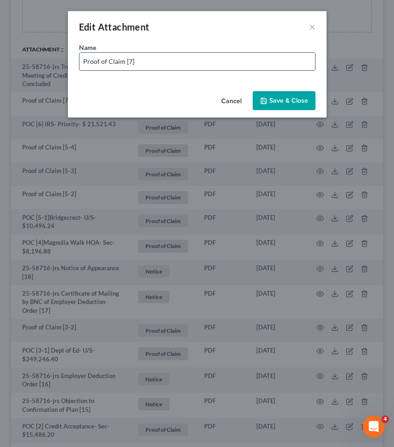
click at [263, 66] on input "Proof of Claim [7]" at bounding box center [198, 62] width 236 height 18
drag, startPoint x: 122, startPoint y: 62, endPoint x: 56, endPoint y: 62, distance: 65.7
click at [56, 62] on div "Edit Attachment × Name * Proof of Claim [7] Deutchse Bank- Sec- $145,963.80 Can…" at bounding box center [197, 223] width 394 height 447
type input "POC [7] Deutchse Bank- Sec- $145,963.80"
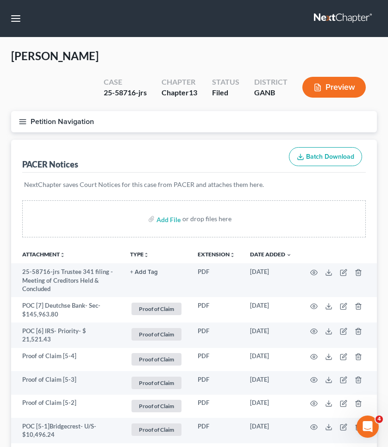
scroll to position [0, 0]
click at [14, 25] on button "button" at bounding box center [15, 18] width 17 height 17
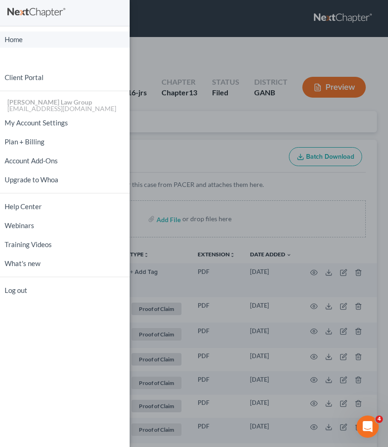
click at [17, 41] on link "Home" at bounding box center [64, 39] width 129 height 16
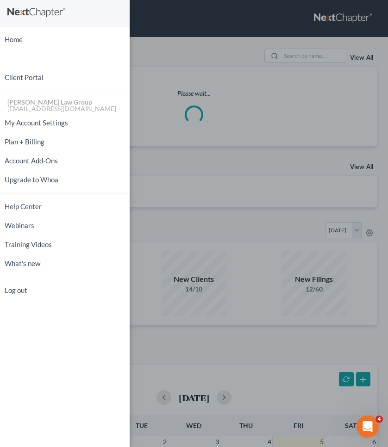
click at [300, 59] on div "Home New Case Client Portal [PERSON_NAME] Law Group [EMAIL_ADDRESS][DOMAIN_NAME…" at bounding box center [194, 223] width 388 height 447
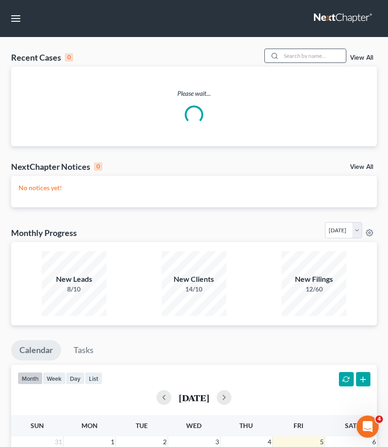
click at [300, 57] on input "search" at bounding box center [313, 55] width 65 height 13
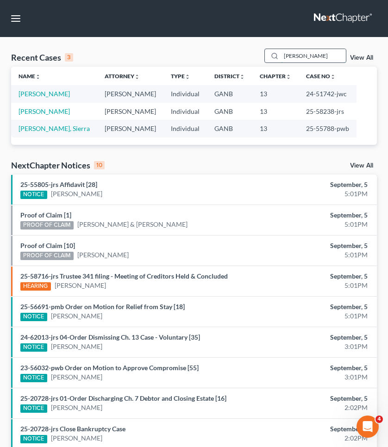
type input "[PERSON_NAME]"
drag, startPoint x: 300, startPoint y: 57, endPoint x: 36, endPoint y: 107, distance: 269.3
click at [36, 107] on td "[PERSON_NAME]" at bounding box center [54, 111] width 86 height 17
click at [36, 108] on link "[PERSON_NAME]" at bounding box center [43, 111] width 51 height 8
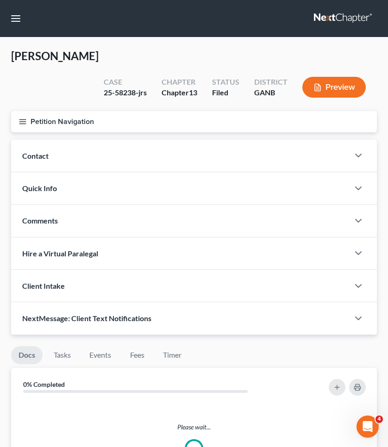
click at [34, 111] on button "Petition Navigation" at bounding box center [193, 121] width 365 height 21
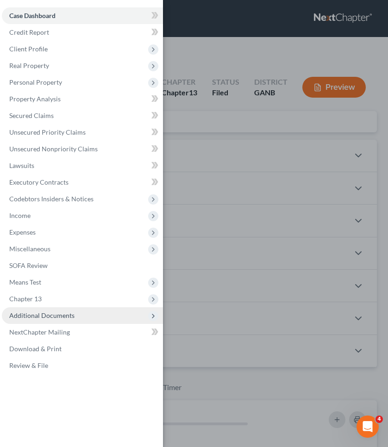
click at [55, 316] on span "Additional Documents" at bounding box center [41, 315] width 65 height 8
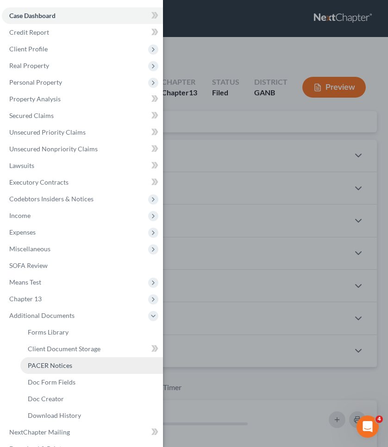
click at [55, 363] on span "PACER Notices" at bounding box center [50, 365] width 44 height 8
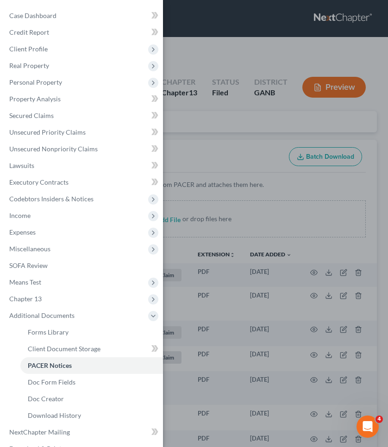
click at [311, 180] on div "Case Dashboard Payments Invoices Payments Payments Credit Report Client Profile" at bounding box center [194, 223] width 388 height 447
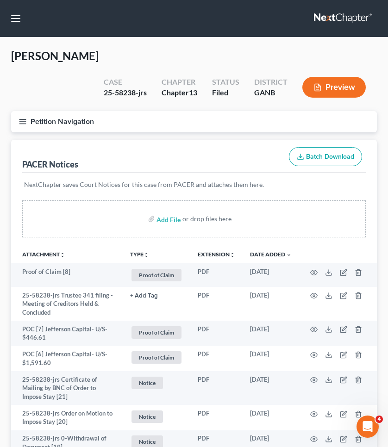
click at [311, 200] on div "Add File or drop files here" at bounding box center [193, 218] width 343 height 37
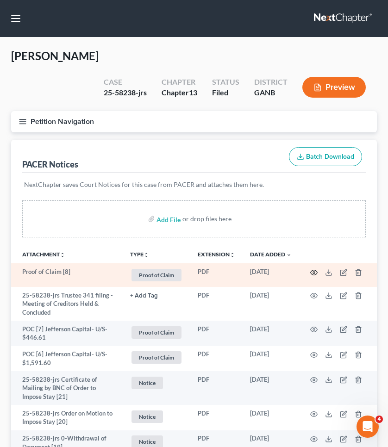
click at [315, 269] on icon "button" at bounding box center [313, 272] width 7 height 7
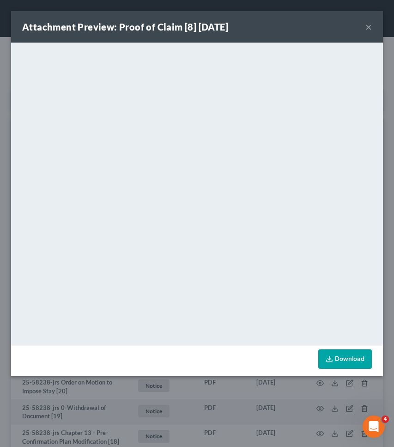
click at [365, 28] on div "Attachment Preview: Proof of Claim [8] [DATE] ×" at bounding box center [197, 26] width 372 height 31
click at [367, 30] on button "×" at bounding box center [369, 26] width 6 height 11
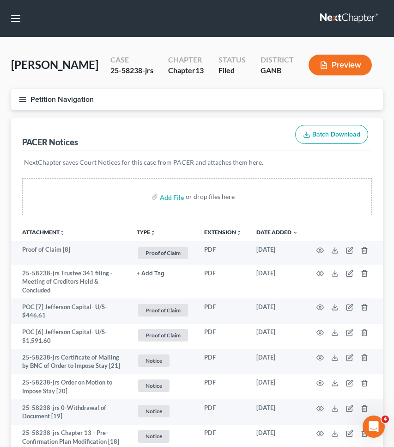
click at [369, 26] on link at bounding box center [349, 18] width 59 height 17
click at [368, 26] on link at bounding box center [349, 18] width 59 height 17
click at [214, 113] on div "Petition Navigation Case Dashboard Payments Invoices Payments Payments Credit R…" at bounding box center [197, 103] width 382 height 29
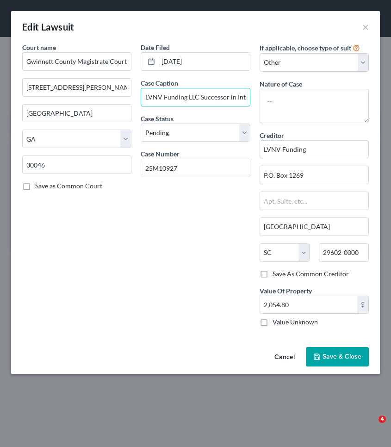
select select "10"
select select "0"
select select "4"
select select "42"
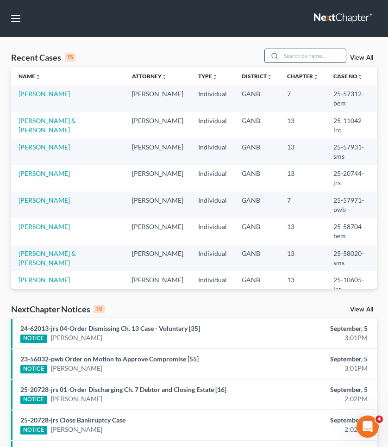
click at [326, 58] on input "search" at bounding box center [313, 55] width 65 height 13
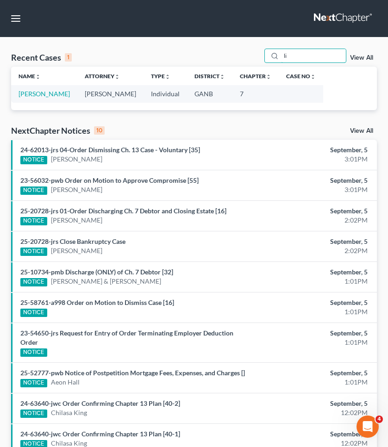
type input "l"
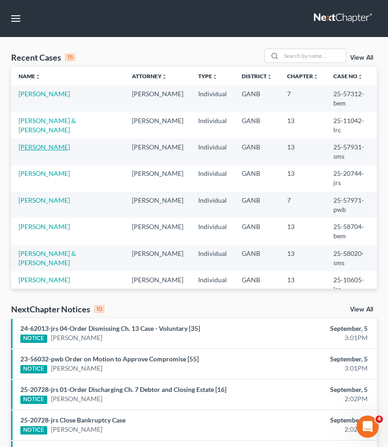
click at [39, 151] on link "[PERSON_NAME]" at bounding box center [43, 147] width 51 height 8
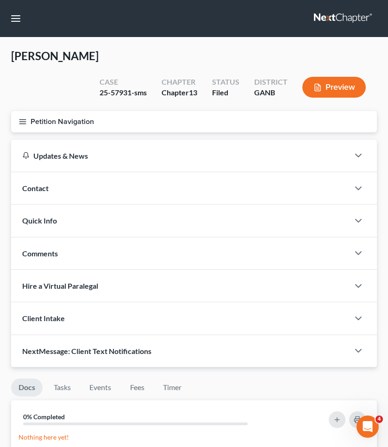
click at [41, 121] on button "Petition Navigation" at bounding box center [193, 121] width 365 height 21
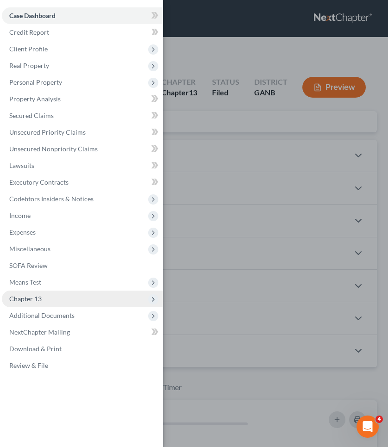
click at [42, 293] on span "Chapter 13" at bounding box center [82, 298] width 161 height 17
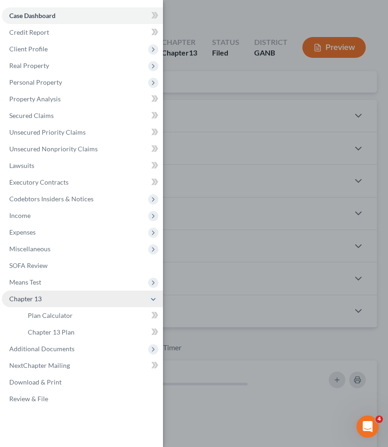
scroll to position [40, 0]
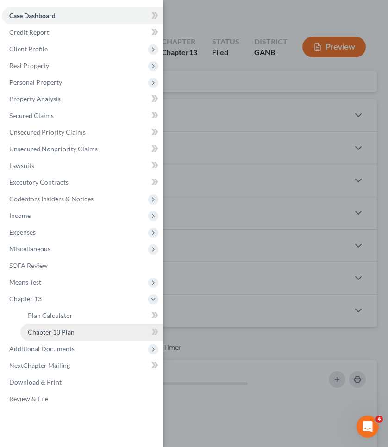
click at [45, 335] on span "Chapter 13 Plan" at bounding box center [51, 332] width 47 height 8
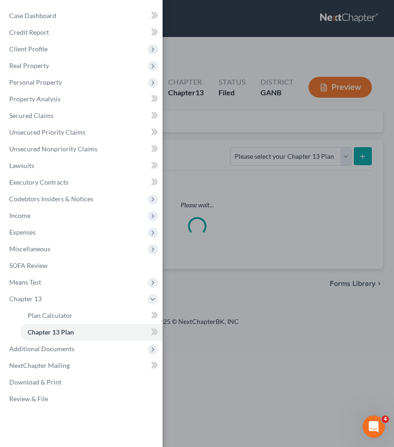
click at [221, 91] on div "Case Dashboard Payments Invoices Payments Payments Credit Report Client Profile" at bounding box center [197, 223] width 394 height 447
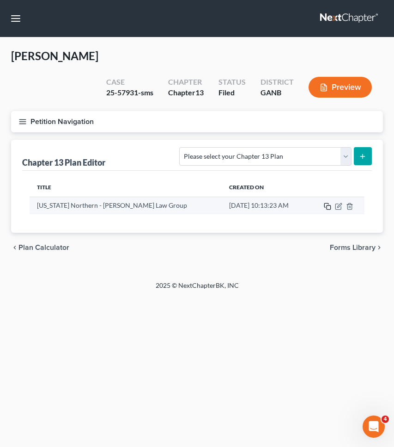
click at [327, 205] on rect "button" at bounding box center [329, 207] width 4 height 4
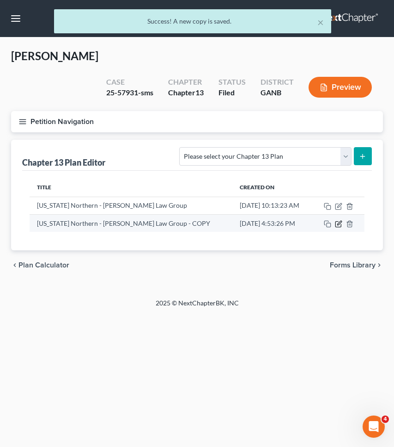
click at [341, 222] on icon "button" at bounding box center [339, 225] width 6 height 6
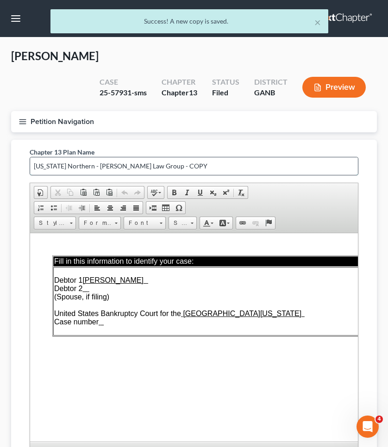
click at [260, 166] on input "Georgia Northern - Saedi Law Group - COPY" at bounding box center [193, 166] width 327 height 18
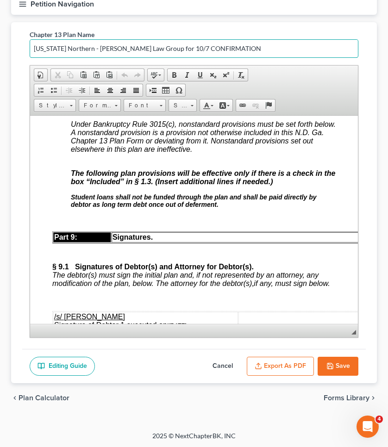
scroll to position [4819, 1]
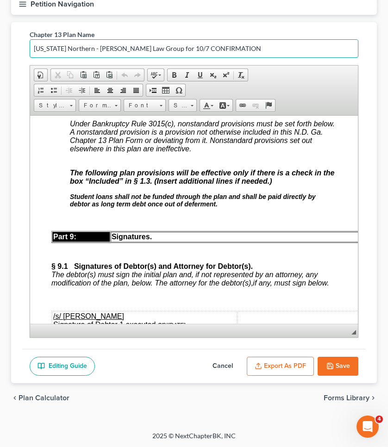
type input "Georgia Northern - Saedi Law Group for 10/7 CONFIRMATION"
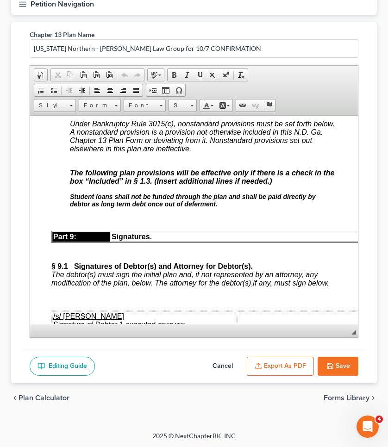
click at [72, 103] on span "[x]" at bounding box center [74, 99] width 8 height 8
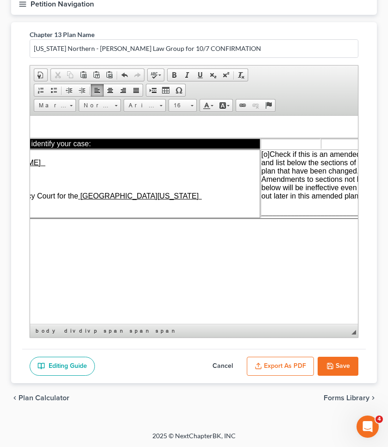
scroll to position [0, 107]
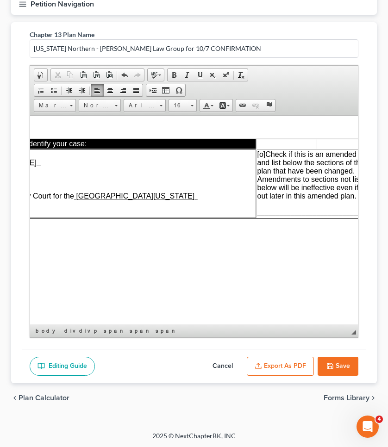
click at [273, 204] on td "[o] Check if this is an amended plan, and list below the sections of the plan t…" at bounding box center [316, 183] width 120 height 68
click at [166, 209] on td "Debtor 1 Monique Grimes Norris Debtor 2 (Spouse, if filing) United States Bankr…" at bounding box center [100, 183] width 309 height 68
click at [150, 210] on td "Debtor 1 Monique Grimes Norris Debtor 2 (Spouse, if filing) United States Bankr…" at bounding box center [100, 183] width 309 height 68
click at [143, 211] on td "Debtor 1 Monique Grimes Norris Debtor 2 (Spouse, if filing) United States Bankr…" at bounding box center [100, 183] width 309 height 68
click at [140, 211] on td "Debtor 1 Monique Grimes Norris Debtor 2 (Spouse, if filing) United States Bankr…" at bounding box center [100, 183] width 309 height 68
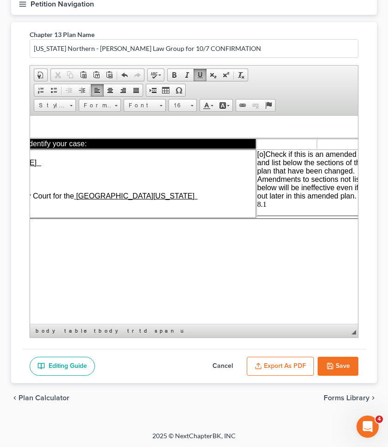
click at [140, 211] on td "Debtor 1 Monique Grimes Norris Debtor 2 (Spouse, if filing) United States Bankr…" at bounding box center [100, 183] width 309 height 68
click at [127, 206] on td "Debtor 1 Monique Grimes Norris Debtor 2 (Spouse, if filing) United States Bankr…" at bounding box center [100, 183] width 309 height 68
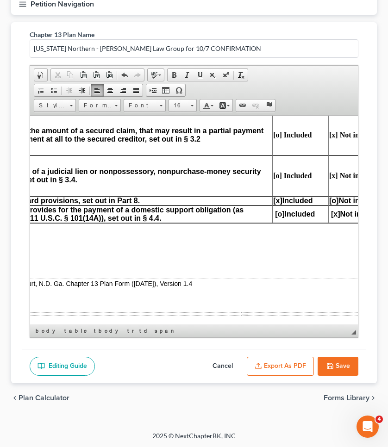
scroll to position [601, 91]
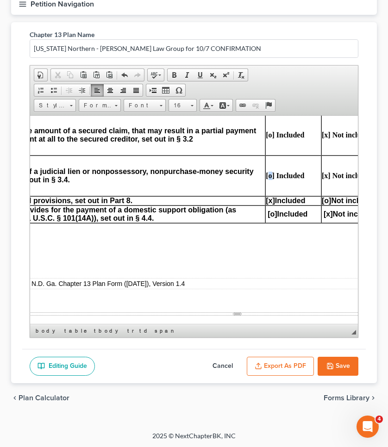
click at [270, 175] on strong "[o] Included" at bounding box center [284, 175] width 38 height 8
click at [322, 175] on strong "[x] Not included" at bounding box center [346, 175] width 51 height 8
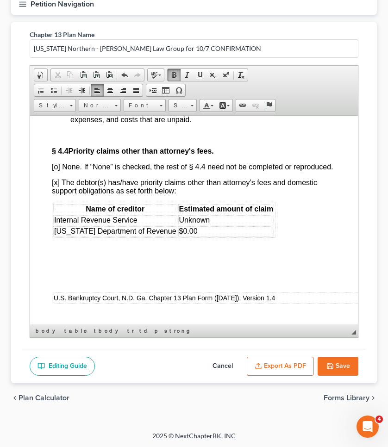
scroll to position [3462, 0]
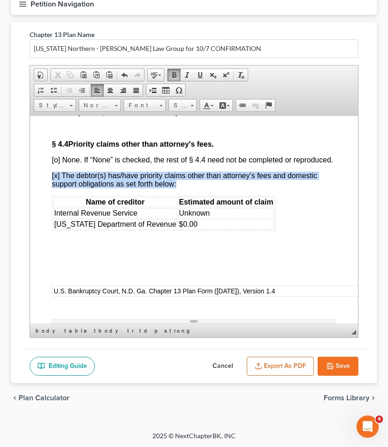
drag, startPoint x: 263, startPoint y: 277, endPoint x: 50, endPoint y: 275, distance: 212.7
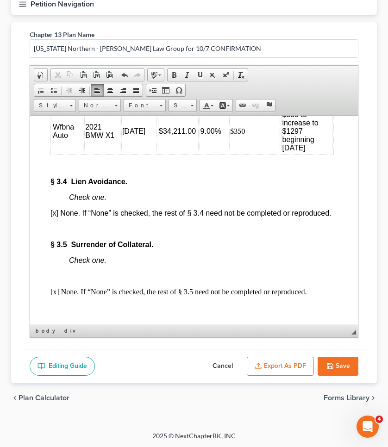
scroll to position [2400, 2]
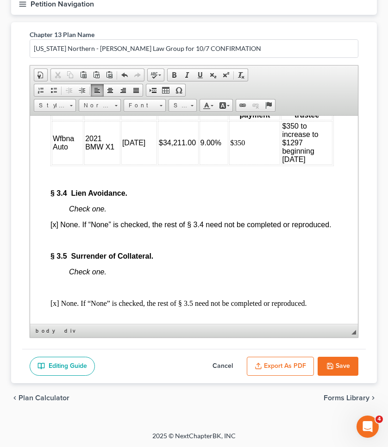
click at [56, 228] on span "[x] None. If “None” is checked, the rest of § 3.4 need not be completed or repr…" at bounding box center [190, 224] width 281 height 8
click at [106, 228] on p "[o ] None. If “None” is checked, the rest of § 3.4 need not be completed or rep…" at bounding box center [191, 224] width 283 height 8
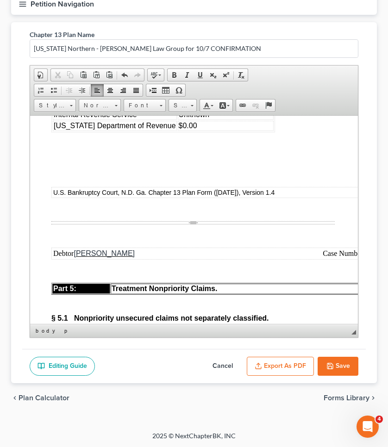
scroll to position [3572, 1]
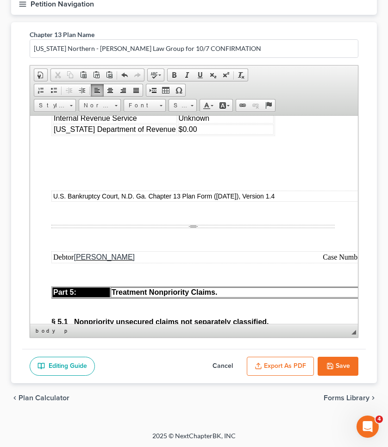
drag, startPoint x: 266, startPoint y: 180, endPoint x: 47, endPoint y: 160, distance: 220.6
copy span "[x] The debtor(s) has/have priority claims other than attorney’s fees and domes…"
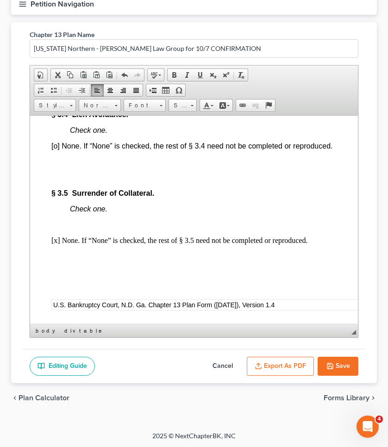
scroll to position [2474, 1]
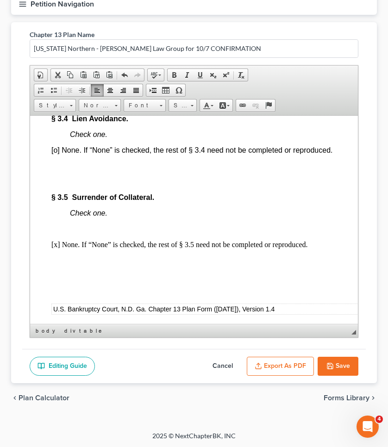
click at [107, 170] on p at bounding box center [192, 165] width 283 height 8
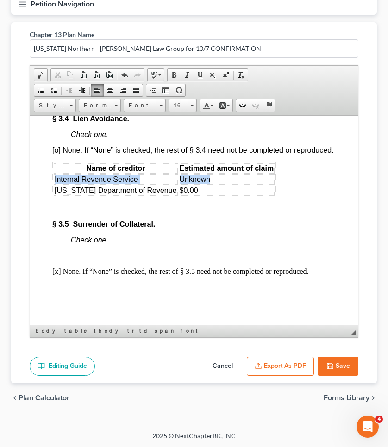
drag, startPoint x: 197, startPoint y: 204, endPoint x: 151, endPoint y: 199, distance: 46.1
click at [151, 184] on tr "Internal Revenue Service Unknown" at bounding box center [164, 179] width 221 height 10
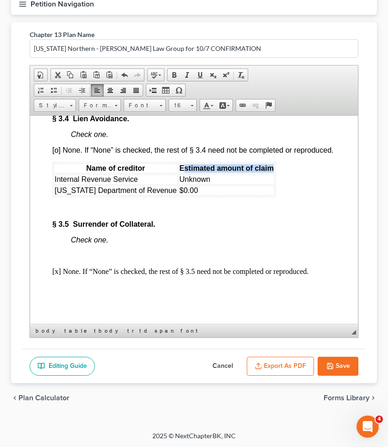
drag, startPoint x: 167, startPoint y: 193, endPoint x: 249, endPoint y: 197, distance: 82.0
click at [249, 173] on th "Estimated amount of claim" at bounding box center [226, 168] width 96 height 10
click at [186, 183] on font "Unknown" at bounding box center [194, 179] width 31 height 8
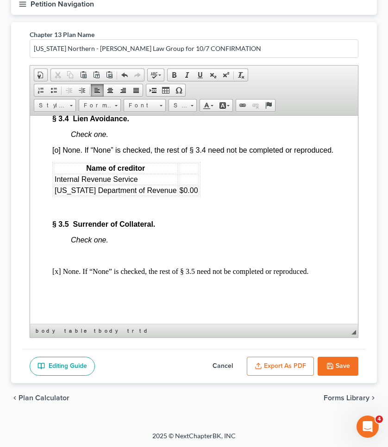
click at [181, 194] on font "$0.00" at bounding box center [188, 190] width 18 height 8
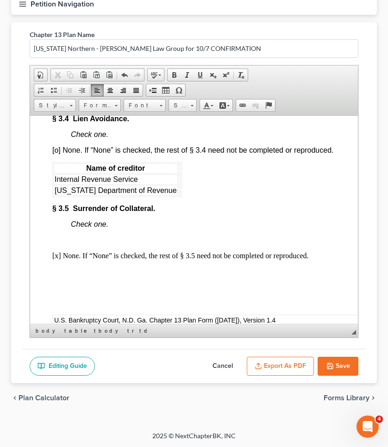
click at [122, 183] on font "Internal Revenue Service" at bounding box center [96, 179] width 83 height 8
click at [122, 194] on font "[US_STATE] Department of Revenue" at bounding box center [116, 190] width 122 height 8
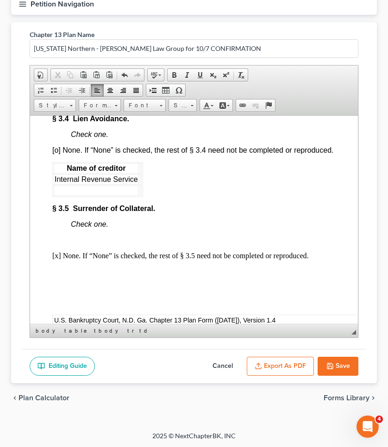
click at [118, 183] on font "Internal Revenue Service" at bounding box center [96, 179] width 83 height 8
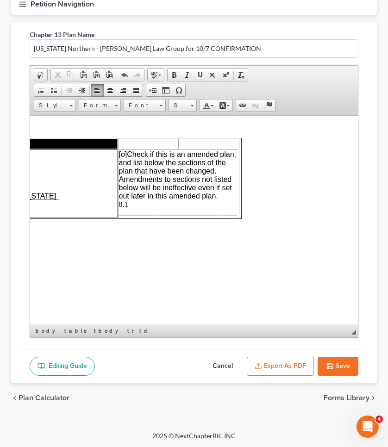
scroll to position [0, 252]
click at [119, 204] on span "[o] Check if this is an amended plan, and list below the sections of the plan t…" at bounding box center [178, 183] width 118 height 66
click at [339, 369] on button "Save" at bounding box center [337, 366] width 41 height 19
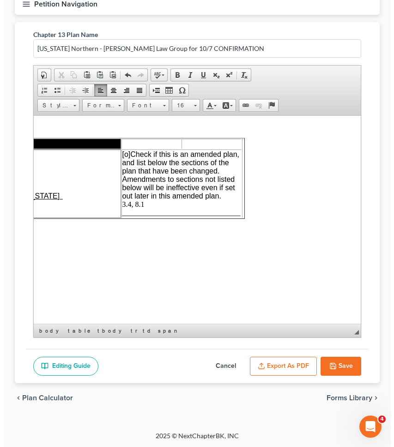
scroll to position [0, 0]
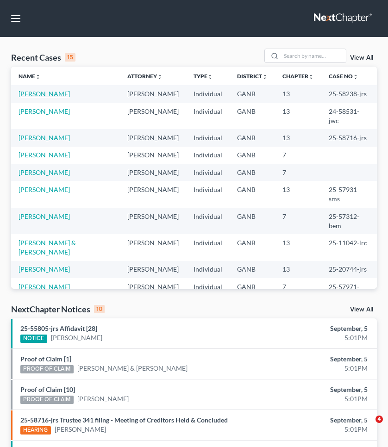
click at [43, 96] on link "[PERSON_NAME]" at bounding box center [43, 94] width 51 height 8
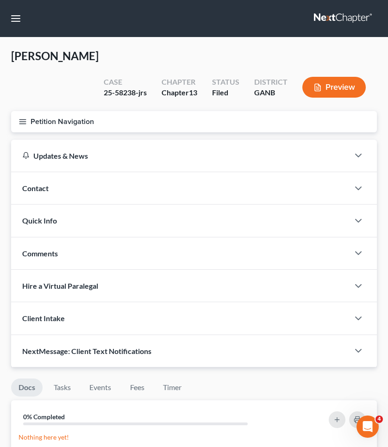
click at [43, 111] on button "Petition Navigation" at bounding box center [193, 121] width 365 height 21
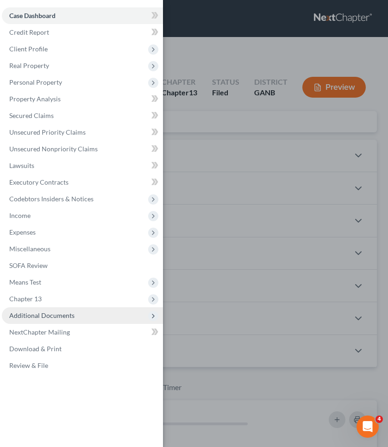
click at [62, 319] on span "Additional Documents" at bounding box center [41, 315] width 65 height 8
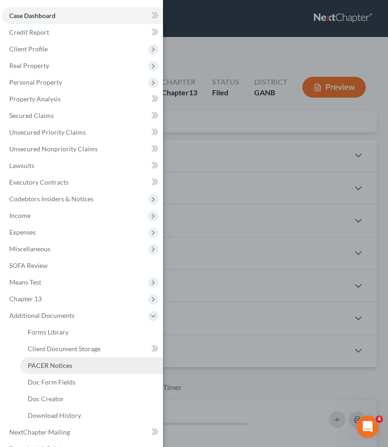
click at [61, 364] on span "PACER Notices" at bounding box center [50, 365] width 44 height 8
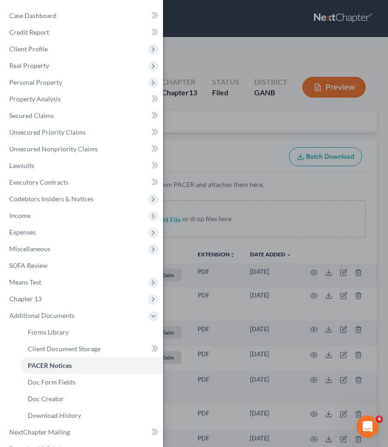
click at [266, 163] on div "Case Dashboard Payments Invoices Payments Payments Credit Report Client Profile" at bounding box center [194, 223] width 388 height 447
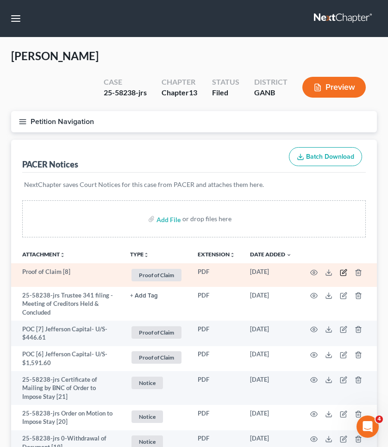
click at [345, 269] on icon "button" at bounding box center [344, 271] width 4 height 4
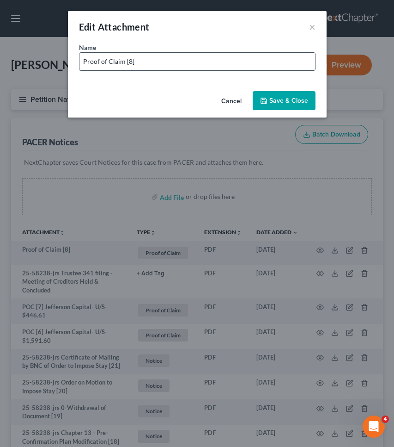
click at [277, 65] on input "Proof of Claim [8]" at bounding box center [198, 62] width 236 height 18
paste input "___________"
drag, startPoint x: 119, startPoint y: 64, endPoint x: 39, endPoint y: 65, distance: 80.0
click at [39, 64] on div "Edit Attachment × Name * Proof of Claim [8] US Dept of Ed- U/S- $10, Cancel Sav…" at bounding box center [197, 223] width 394 height 447
type input "POC [8] US Dept of Ed- U/S- $10,"
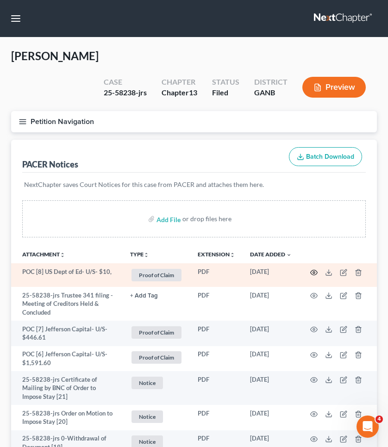
click at [313, 270] on icon "button" at bounding box center [313, 272] width 7 height 5
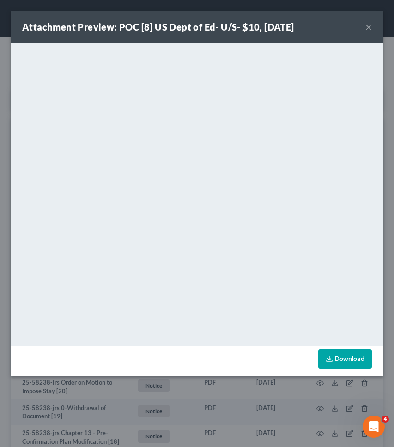
click at [371, 29] on button "×" at bounding box center [369, 26] width 6 height 11
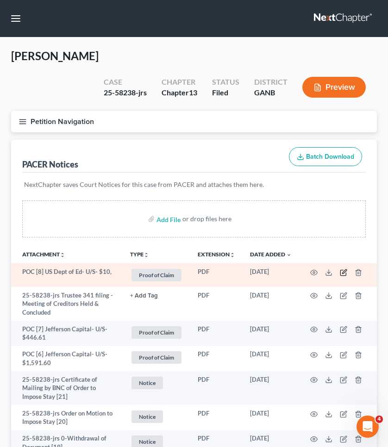
click at [339, 269] on icon "button" at bounding box center [342, 272] width 7 height 7
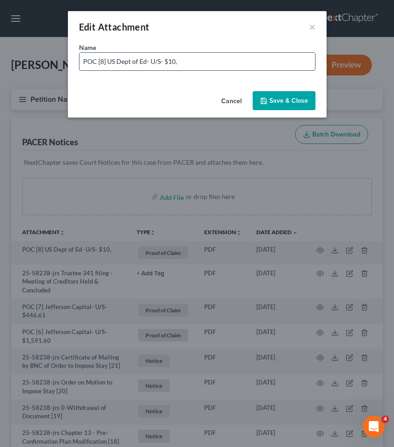
click at [265, 62] on input "POC [8] US Dept of Ed- U/S- $10," at bounding box center [198, 62] width 236 height 18
type input "POC [8] US Dept of Ed- U/S- $10,128.50"
click at [307, 98] on span "Save & Close" at bounding box center [289, 101] width 39 height 8
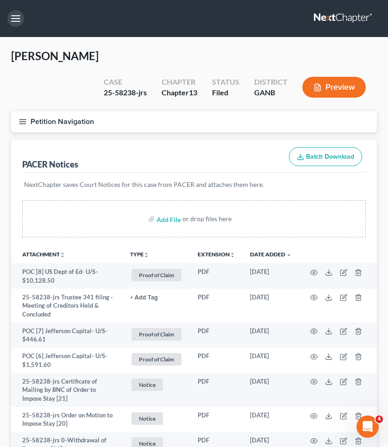
click at [12, 20] on button "button" at bounding box center [15, 18] width 17 height 17
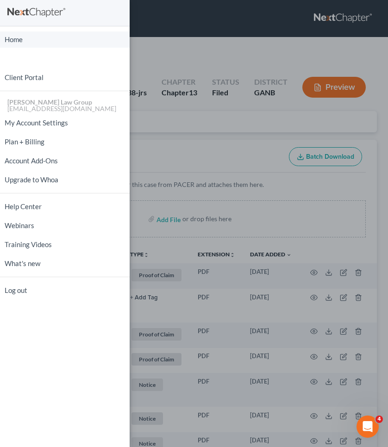
click at [15, 38] on link "Home" at bounding box center [64, 39] width 129 height 16
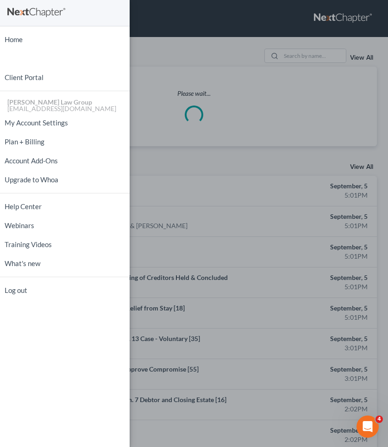
click at [302, 59] on div "Home New Case Client Portal [PERSON_NAME] Law Group [EMAIL_ADDRESS][DOMAIN_NAME…" at bounding box center [194, 223] width 388 height 447
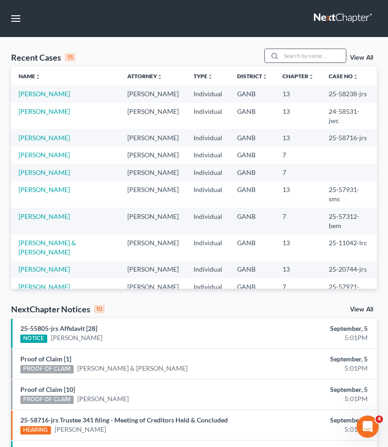
click at [302, 55] on input "search" at bounding box center [313, 55] width 65 height 13
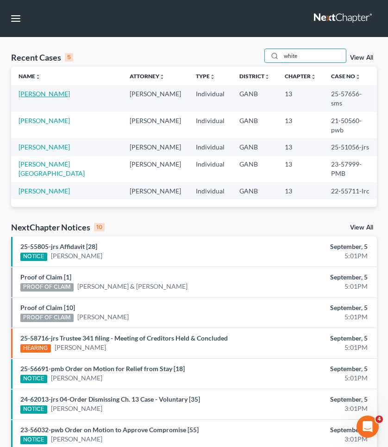
type input "white"
click at [56, 96] on link "White, Benjamin" at bounding box center [43, 94] width 51 height 8
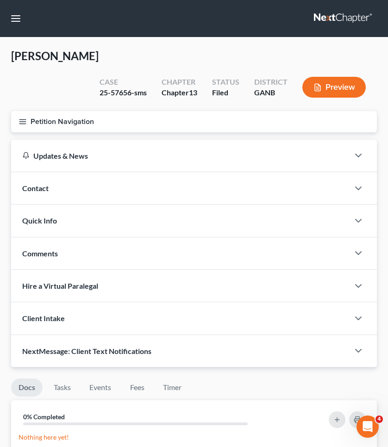
click at [50, 120] on button "Petition Navigation" at bounding box center [193, 121] width 365 height 21
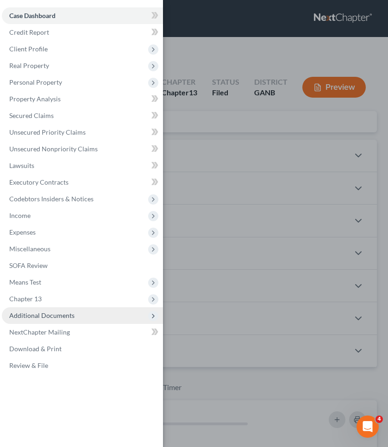
click at [51, 313] on span "Additional Documents" at bounding box center [41, 315] width 65 height 8
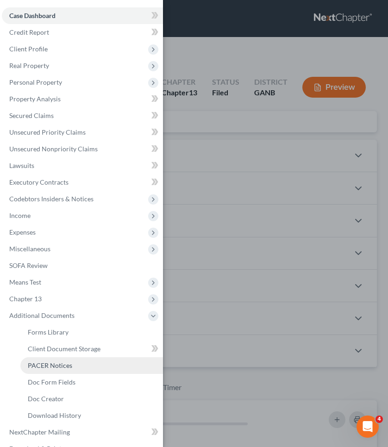
click at [52, 368] on span "PACER Notices" at bounding box center [50, 365] width 44 height 8
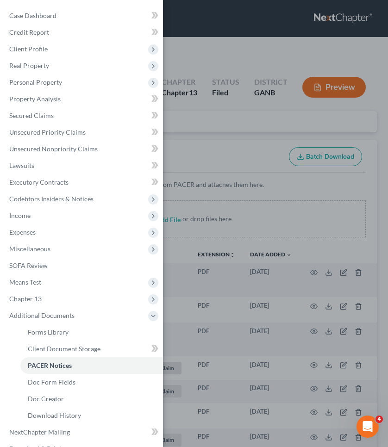
click at [259, 106] on div "Case Dashboard Payments Invoices Payments Payments Credit Report Client Profile" at bounding box center [194, 223] width 388 height 447
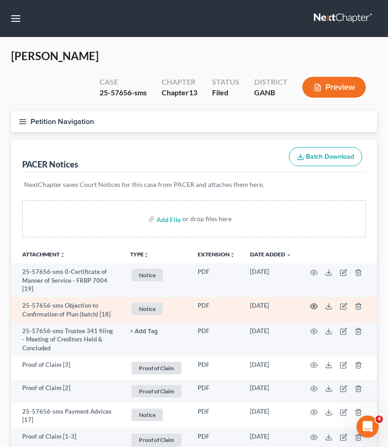
click at [314, 305] on circle "button" at bounding box center [314, 306] width 2 height 2
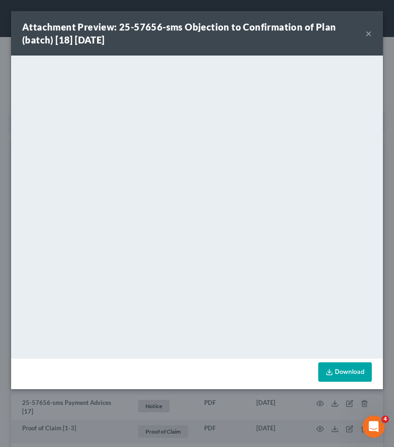
click at [369, 34] on button "×" at bounding box center [369, 33] width 6 height 11
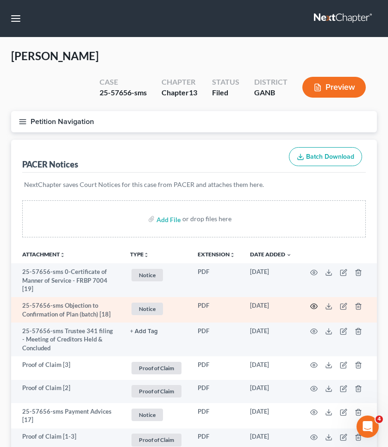
click at [315, 307] on icon "button" at bounding box center [313, 305] width 7 height 7
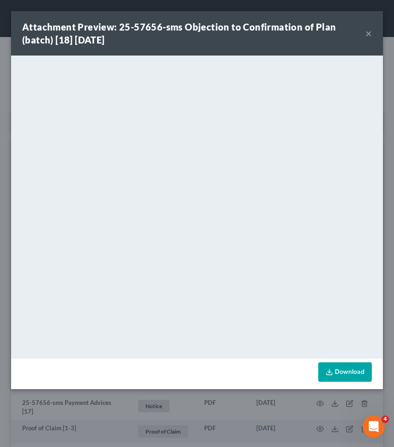
click at [368, 34] on button "×" at bounding box center [369, 33] width 6 height 11
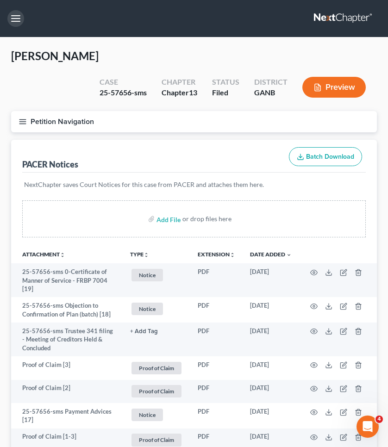
click at [19, 16] on button "button" at bounding box center [15, 18] width 17 height 17
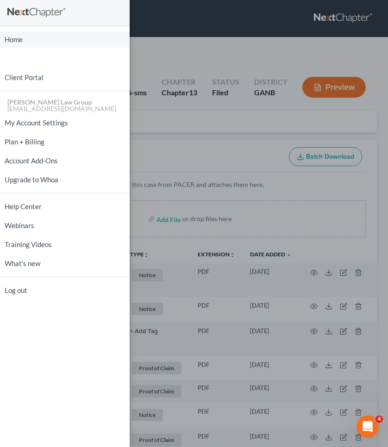
click at [17, 40] on link "Home" at bounding box center [64, 39] width 129 height 16
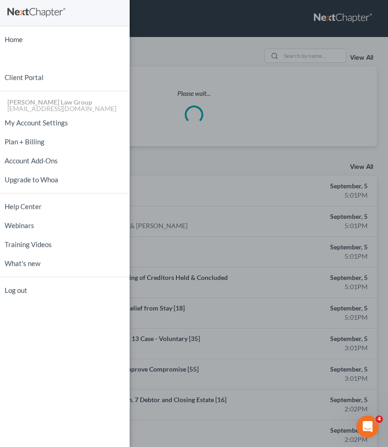
click at [222, 33] on div "Home New Case Client Portal [PERSON_NAME] Law Group [EMAIL_ADDRESS][DOMAIN_NAME…" at bounding box center [194, 223] width 388 height 447
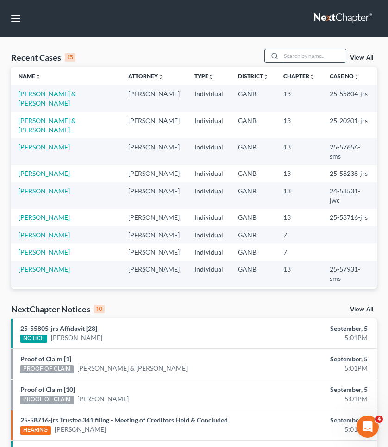
click at [323, 55] on input "search" at bounding box center [313, 55] width 65 height 13
type input "t"
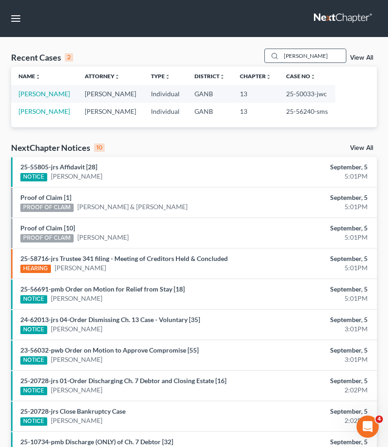
type input "Stephenson"
drag, startPoint x: 323, startPoint y: 55, endPoint x: 57, endPoint y: 92, distance: 268.5
click at [57, 92] on link "[PERSON_NAME]" at bounding box center [43, 94] width 51 height 8
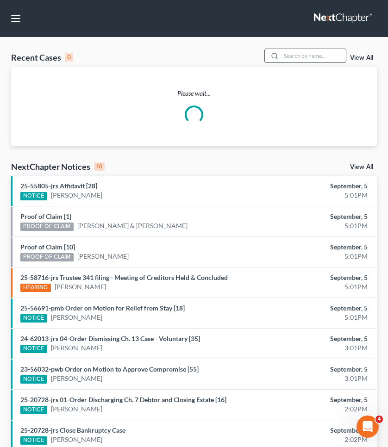
click at [311, 62] on input "search" at bounding box center [313, 55] width 65 height 13
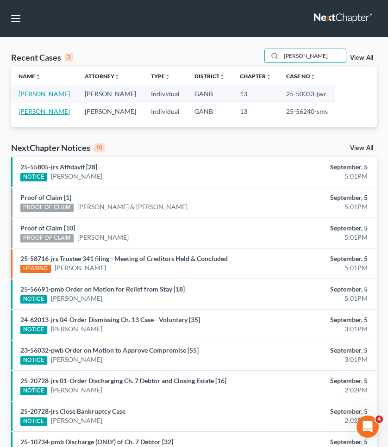
type input "stephenson"
click at [48, 111] on link "Stephenson, Kayla" at bounding box center [43, 111] width 51 height 8
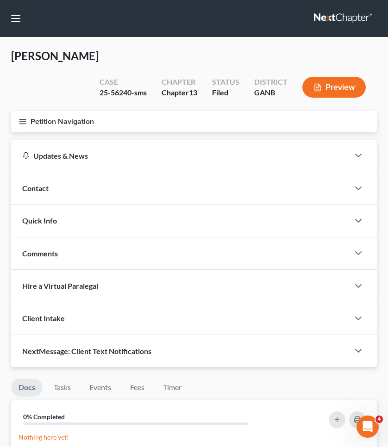
click at [46, 118] on button "Petition Navigation" at bounding box center [193, 121] width 365 height 21
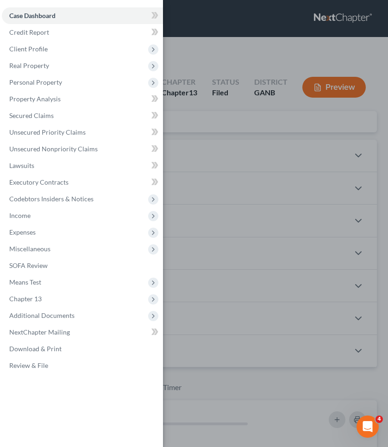
click at [252, 47] on div "Case Dashboard Payments Invoices Payments Payments Credit Report Client Profile" at bounding box center [194, 223] width 388 height 447
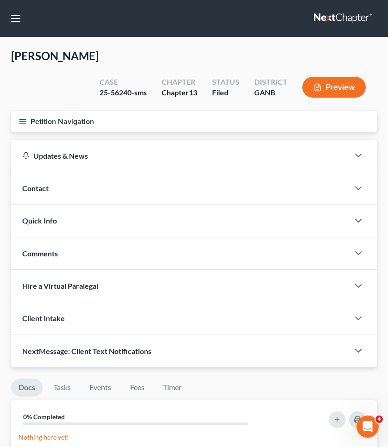
click at [118, 92] on div "25-56240-sms" at bounding box center [122, 92] width 47 height 11
copy div "56240"
click at [9, 19] on button "button" at bounding box center [15, 18] width 17 height 17
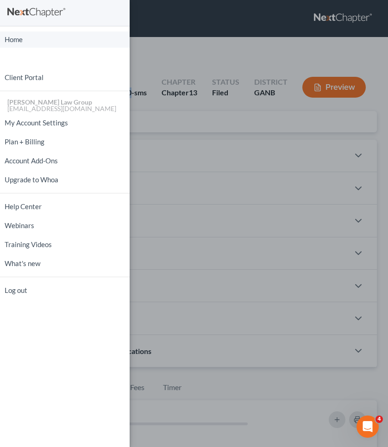
click at [13, 38] on link "Home" at bounding box center [64, 39] width 129 height 16
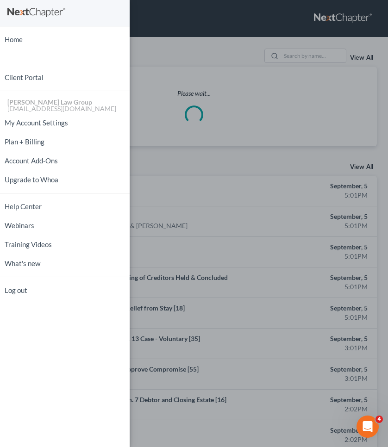
click at [234, 40] on div "Home New Case Client Portal [PERSON_NAME] Law Group [EMAIL_ADDRESS][DOMAIN_NAME…" at bounding box center [194, 223] width 388 height 447
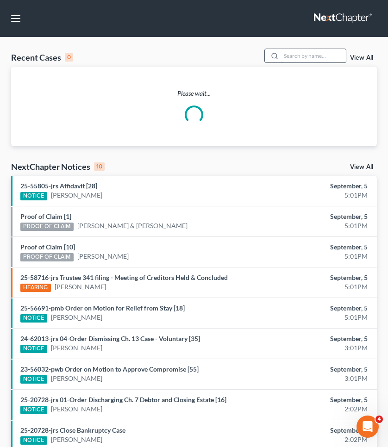
click at [301, 58] on input "search" at bounding box center [313, 55] width 65 height 13
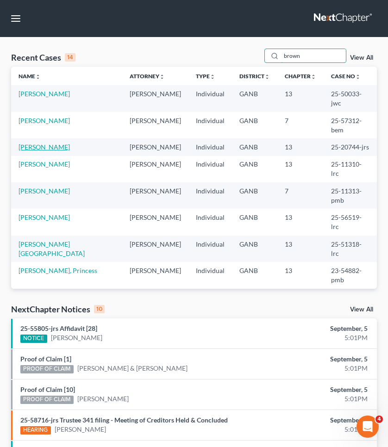
type input "brown"
click at [53, 143] on link "[PERSON_NAME]" at bounding box center [43, 147] width 51 height 8
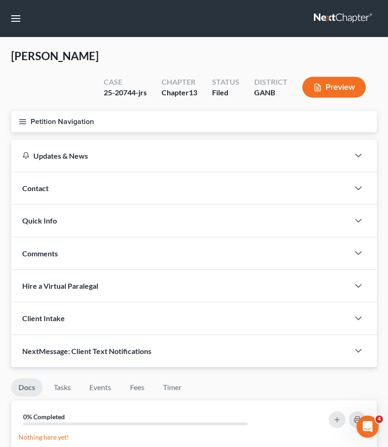
click at [52, 111] on button "Petition Navigation" at bounding box center [193, 121] width 365 height 21
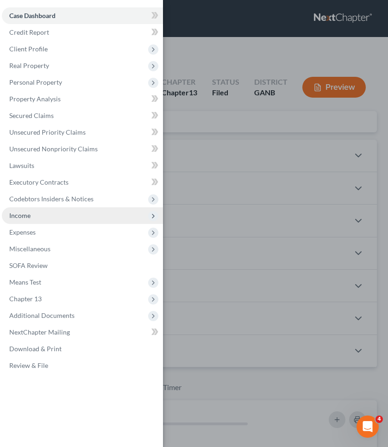
click at [37, 214] on span "Income" at bounding box center [82, 215] width 161 height 17
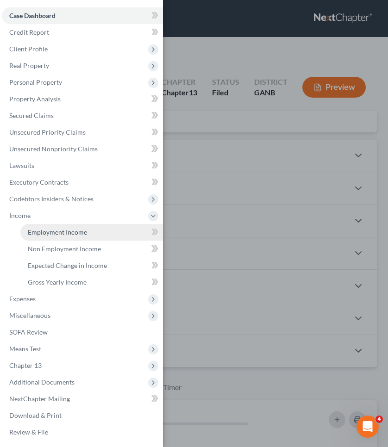
click at [42, 228] on link "Employment Income" at bounding box center [91, 232] width 142 height 17
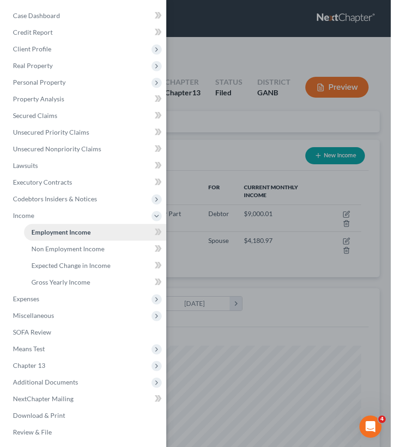
scroll to position [164, 347]
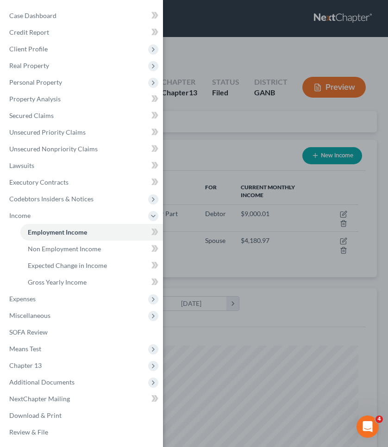
click at [213, 82] on div "Case Dashboard Payments Invoices Payments Payments Credit Report Client Profile" at bounding box center [194, 223] width 388 height 447
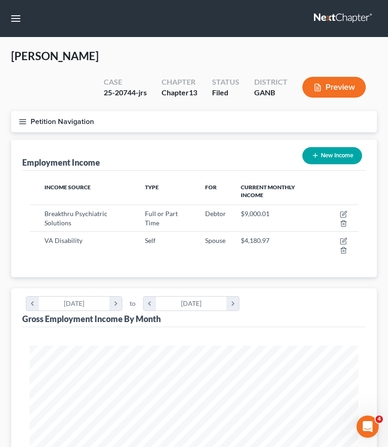
click at [80, 111] on button "Petition Navigation" at bounding box center [193, 121] width 365 height 21
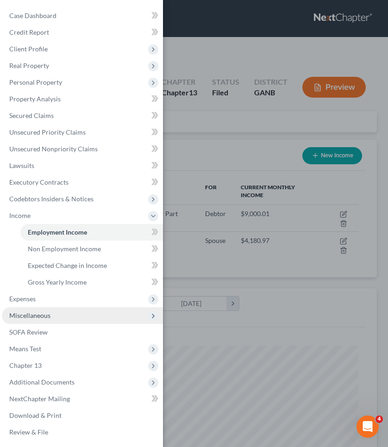
click at [63, 311] on span "Miscellaneous" at bounding box center [82, 315] width 161 height 17
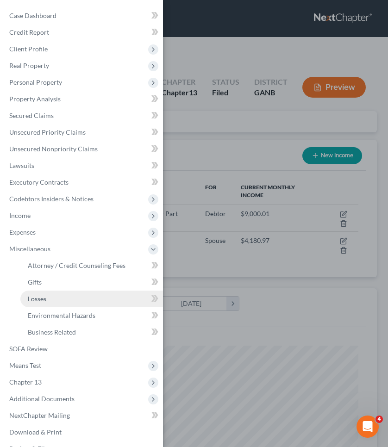
click at [62, 304] on link "Losses" at bounding box center [91, 298] width 142 height 17
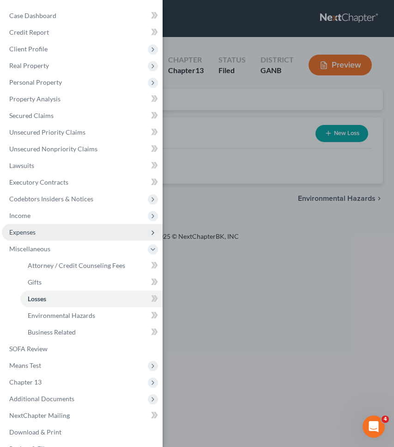
click at [41, 228] on span "Expenses" at bounding box center [82, 232] width 161 height 17
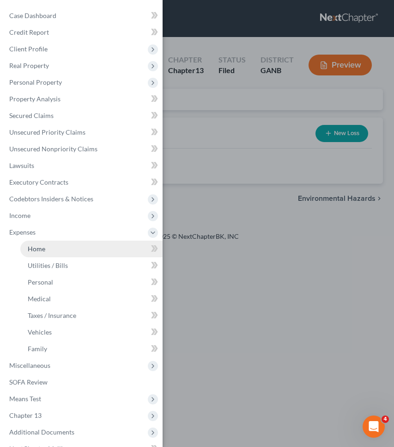
click at [43, 255] on link "Home" at bounding box center [91, 248] width 142 height 17
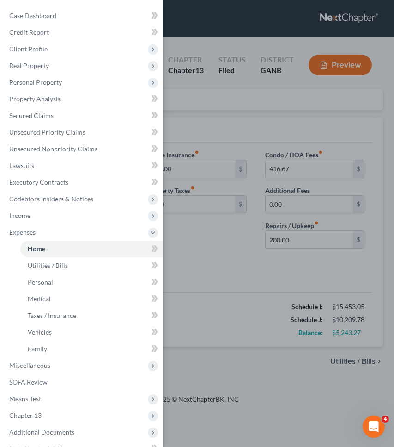
click at [197, 290] on div "Case Dashboard Payments Invoices Payments Payments Credit Report Client Profile" at bounding box center [197, 223] width 394 height 447
